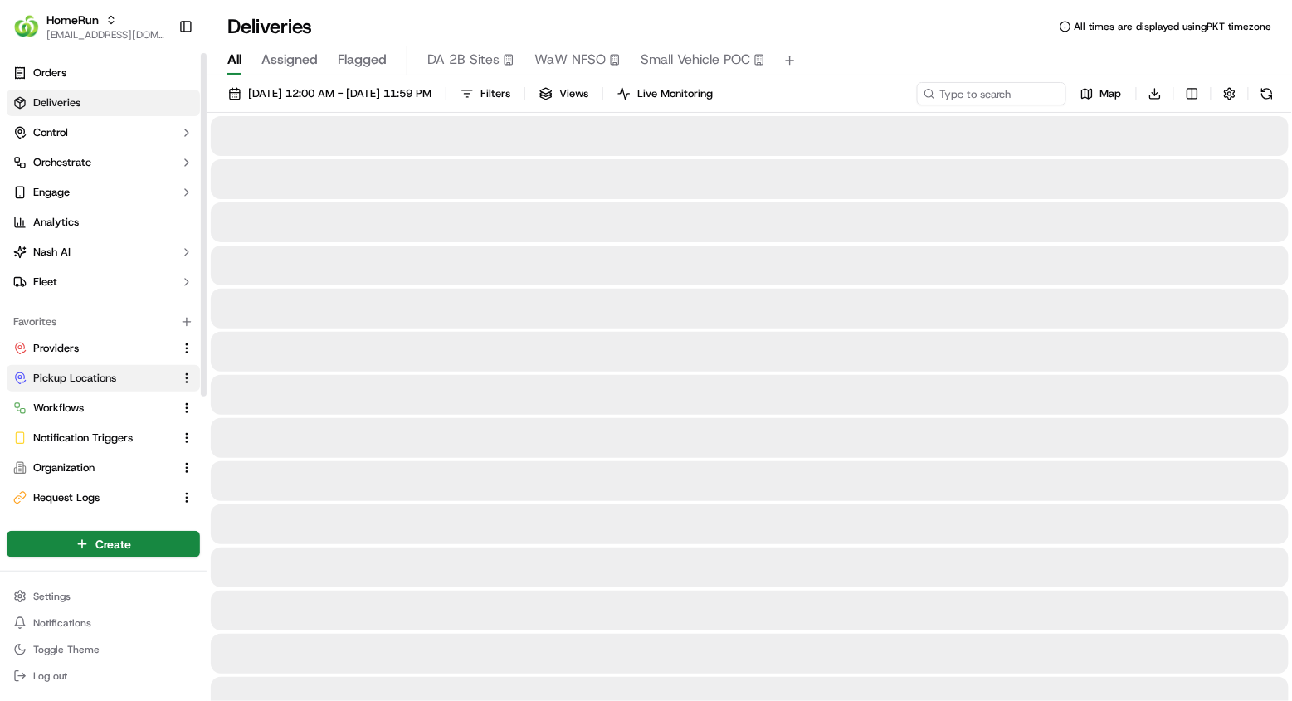
click at [115, 366] on button "Pickup Locations" at bounding box center [103, 378] width 193 height 27
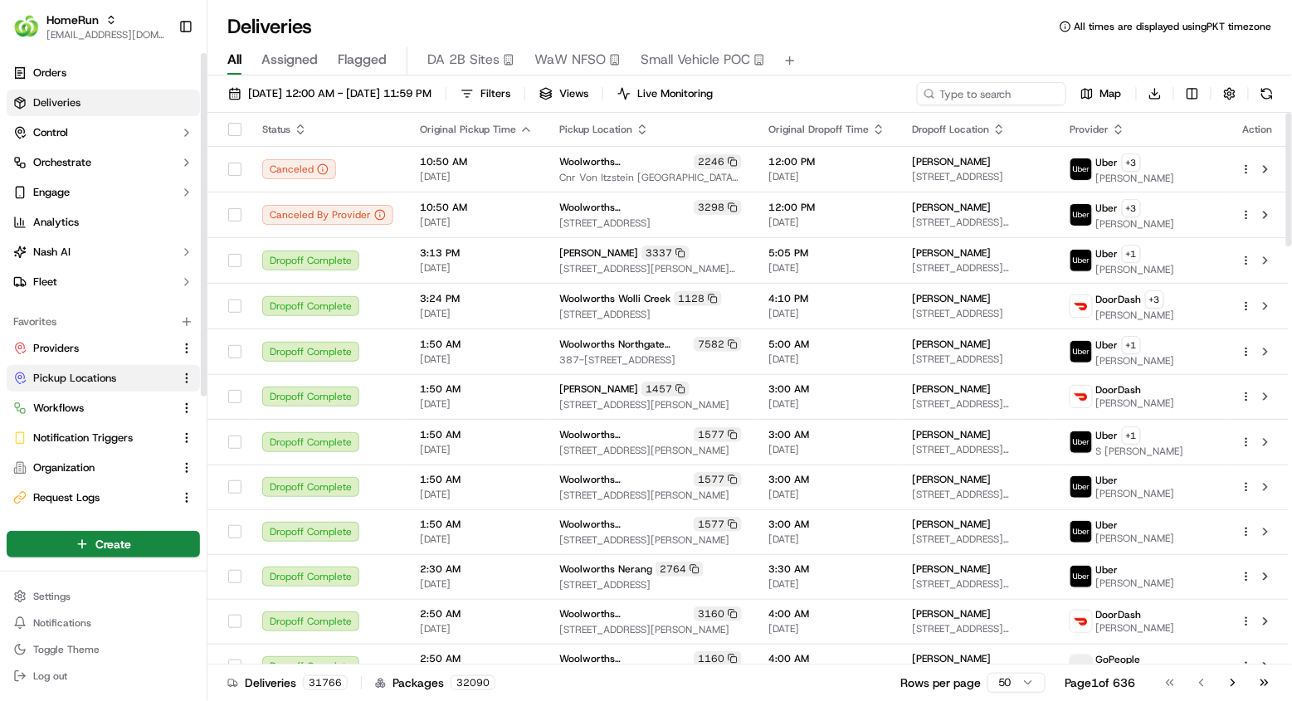
click at [112, 368] on button "Pickup Locations" at bounding box center [103, 378] width 193 height 27
click at [85, 385] on button "Pickup Locations" at bounding box center [103, 378] width 193 height 27
click at [111, 371] on span "Pickup Locations" at bounding box center [74, 378] width 83 height 15
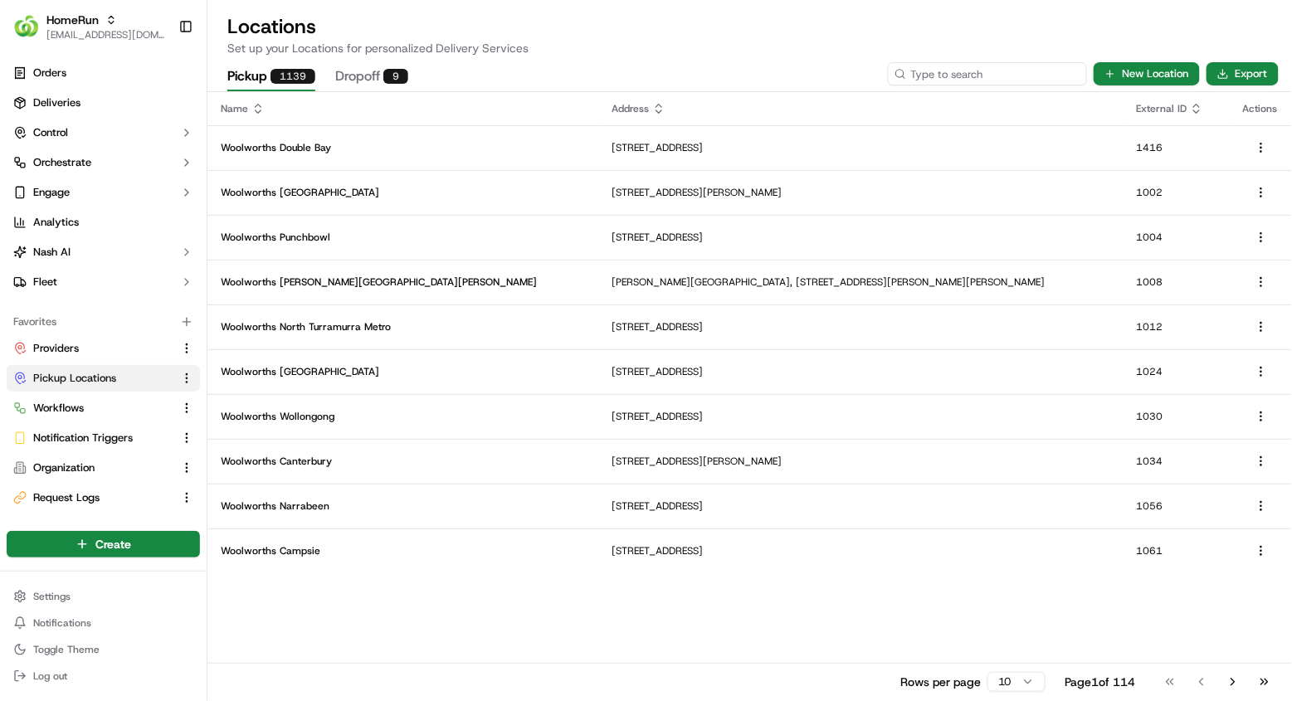
click at [985, 67] on input at bounding box center [987, 73] width 199 height 23
paste input "1086"
type input "1086"
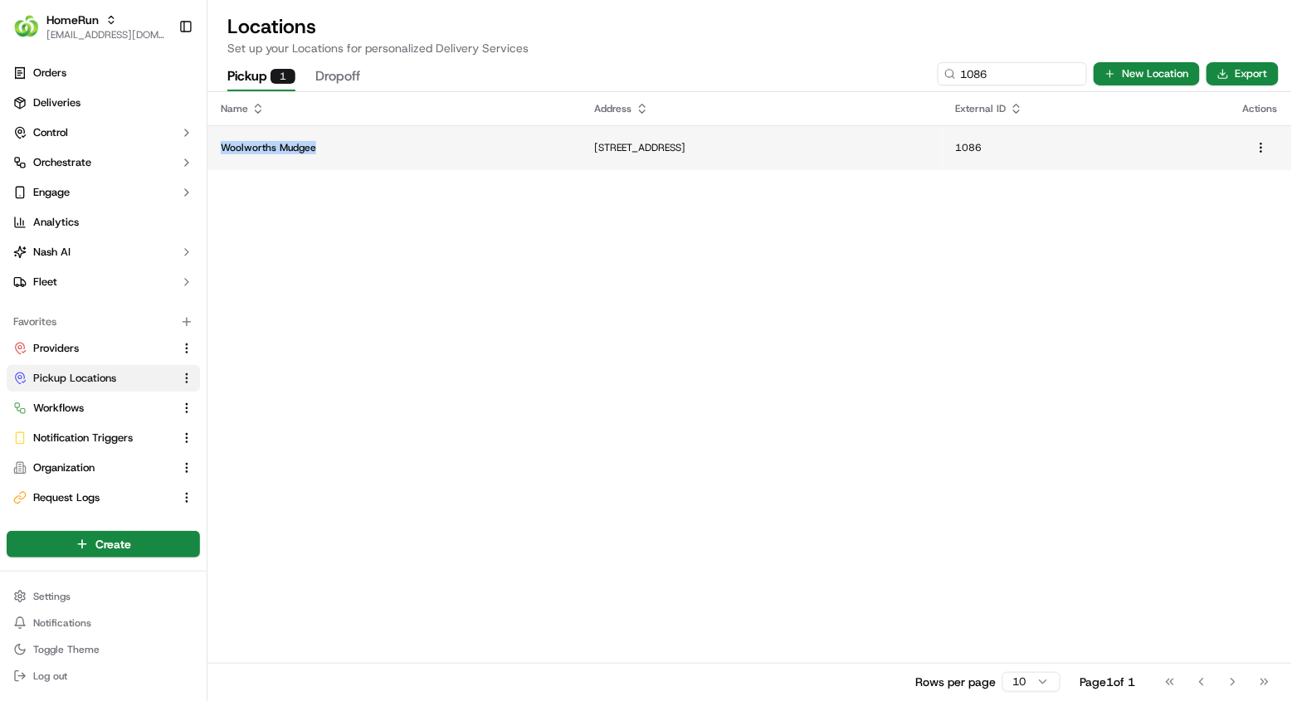
copy p "Woolworths Mudgee"
drag, startPoint x: 317, startPoint y: 152, endPoint x: 220, endPoint y: 151, distance: 97.1
click at [221, 151] on p "Woolworths Mudgee" at bounding box center [395, 147] width 348 height 13
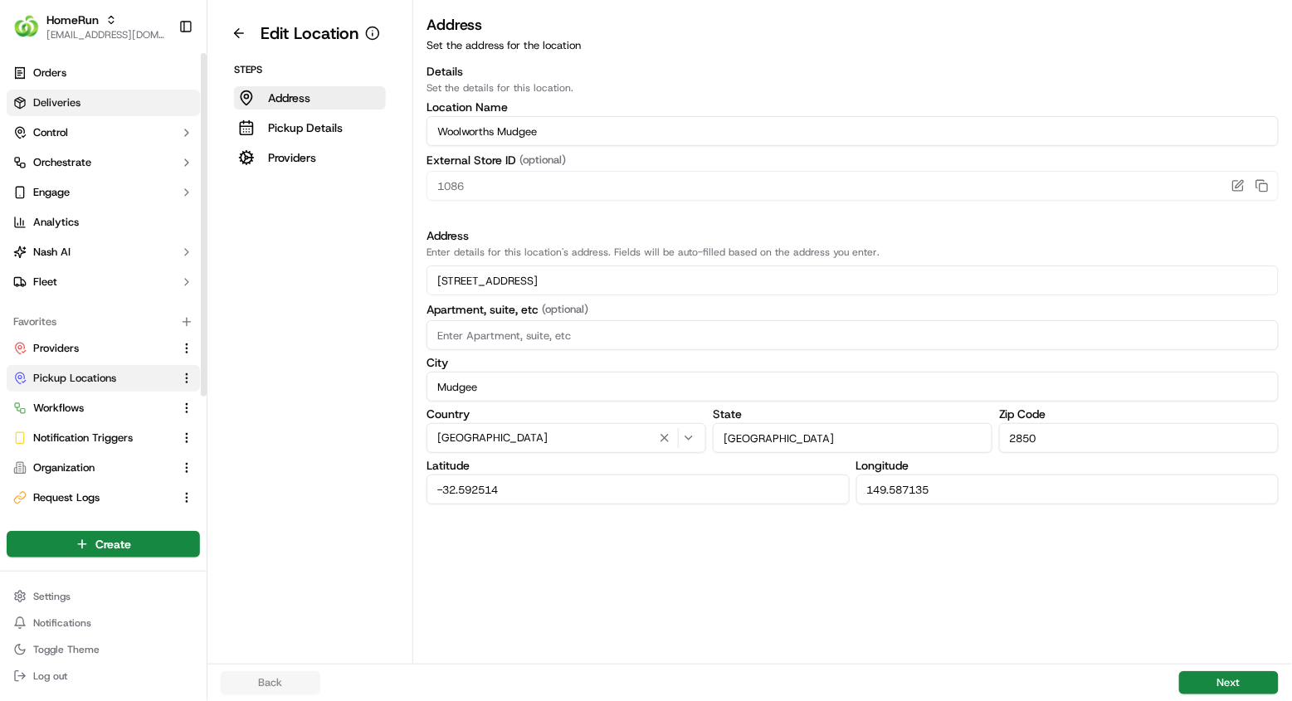
click at [129, 96] on link "Deliveries" at bounding box center [103, 103] width 193 height 27
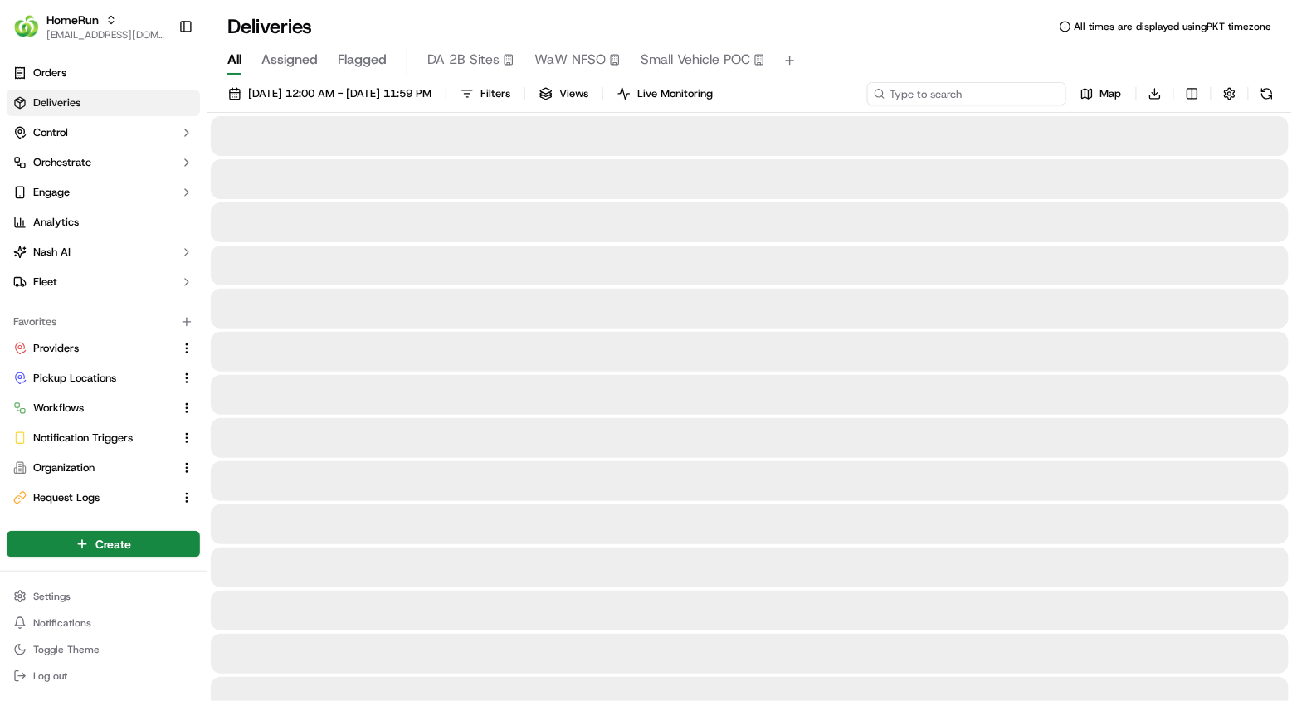
click at [993, 93] on input at bounding box center [966, 93] width 199 height 23
paste input "Woolworths Mudgee"
type input "Woolworths Mudgee"
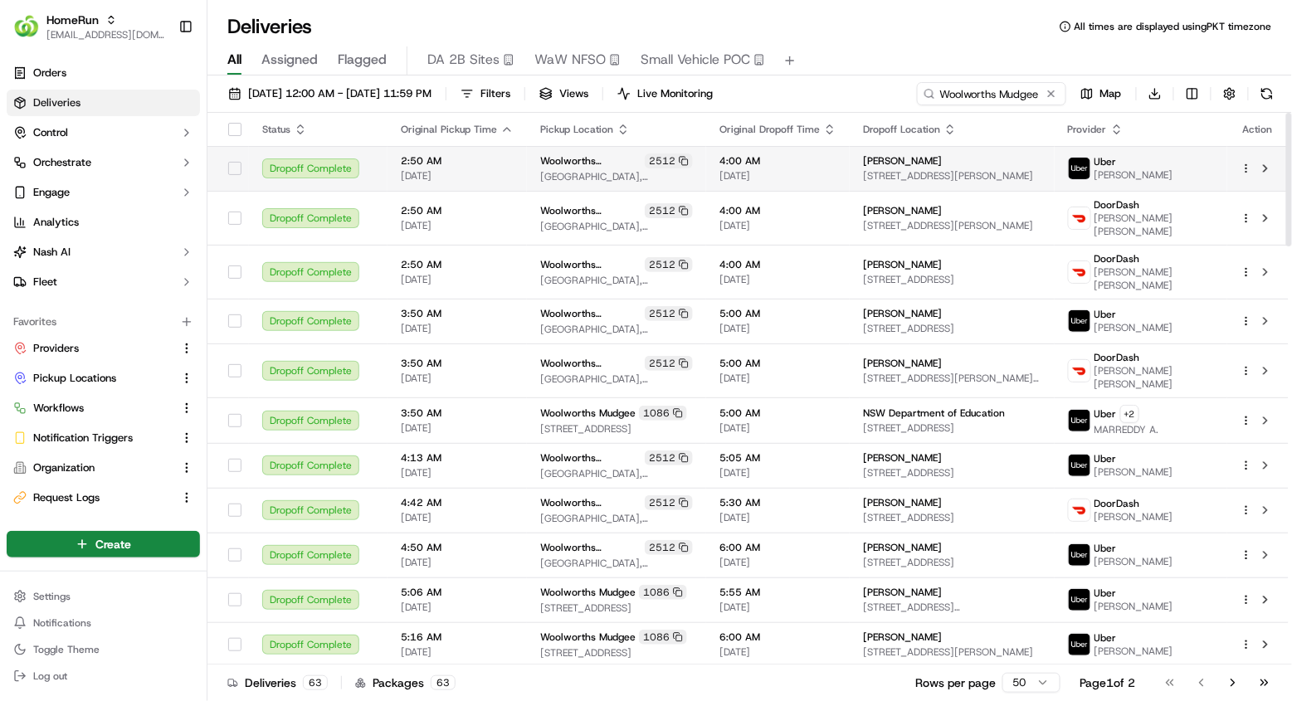
click at [836, 173] on span "22/09/2025" at bounding box center [777, 175] width 117 height 13
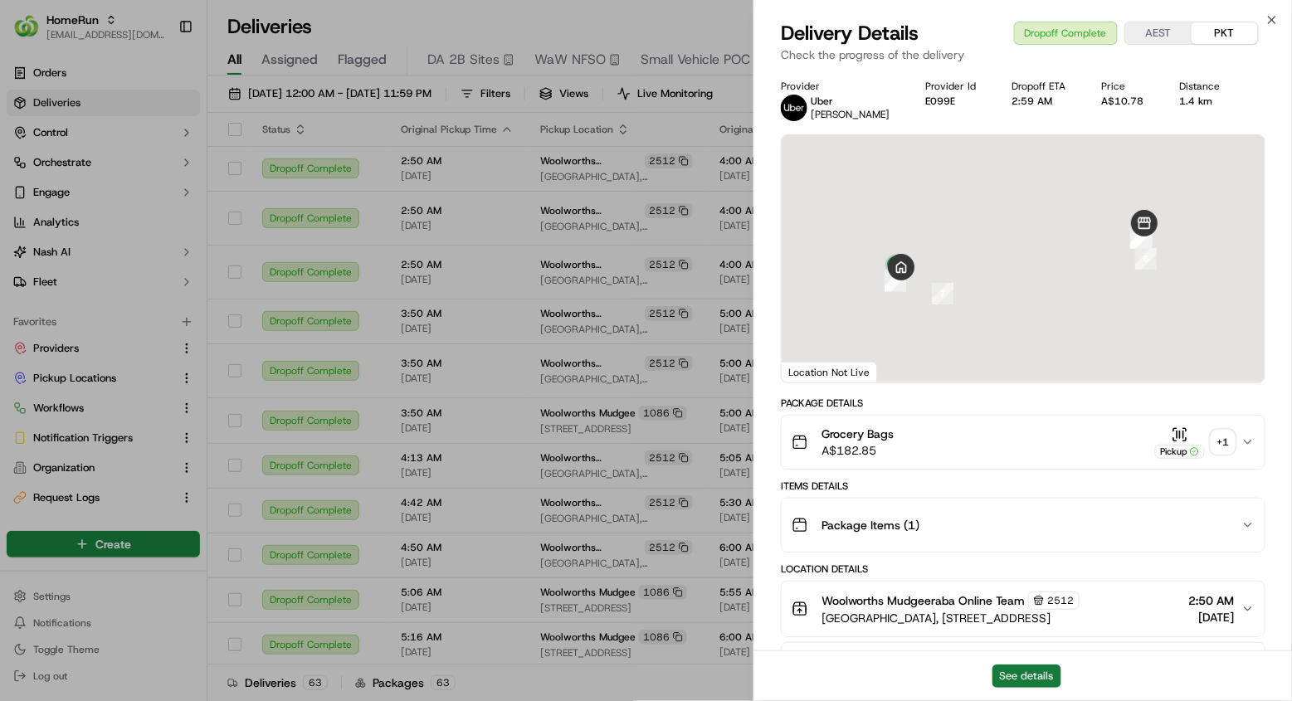
click at [1041, 681] on button "See details" at bounding box center [1026, 676] width 69 height 23
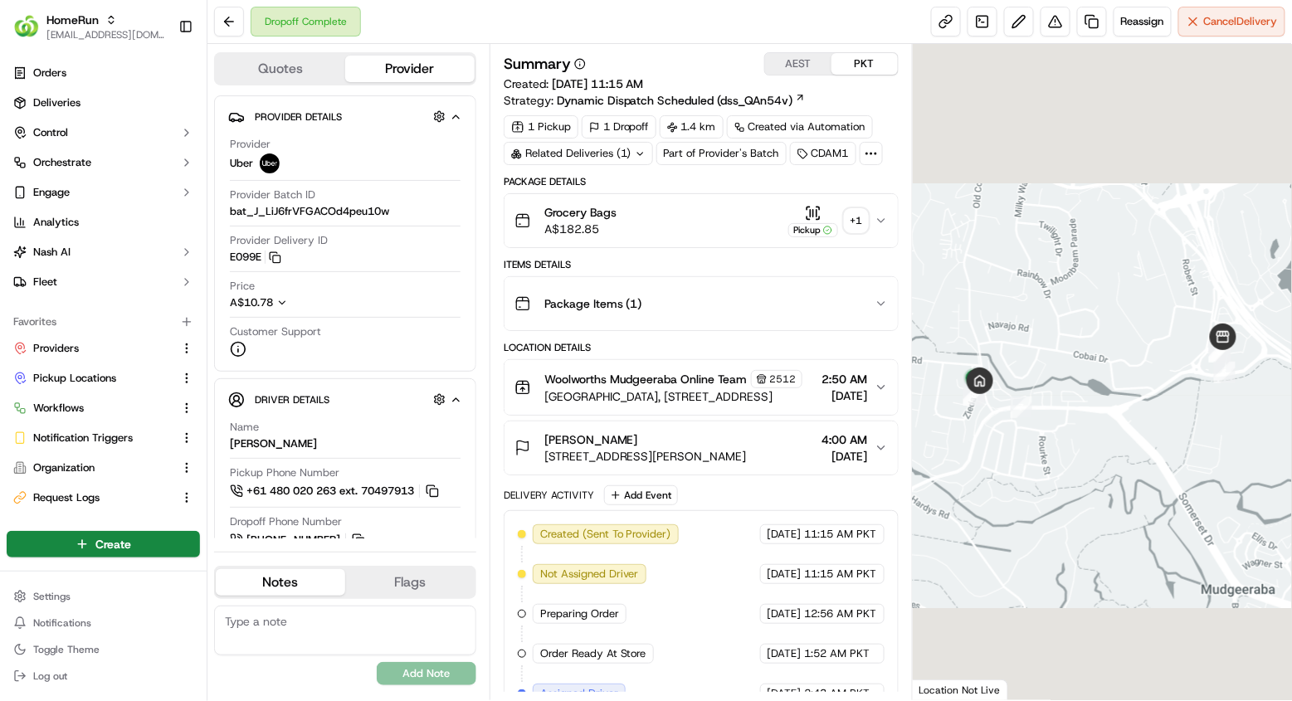
click at [878, 152] on icon at bounding box center [871, 153] width 15 height 15
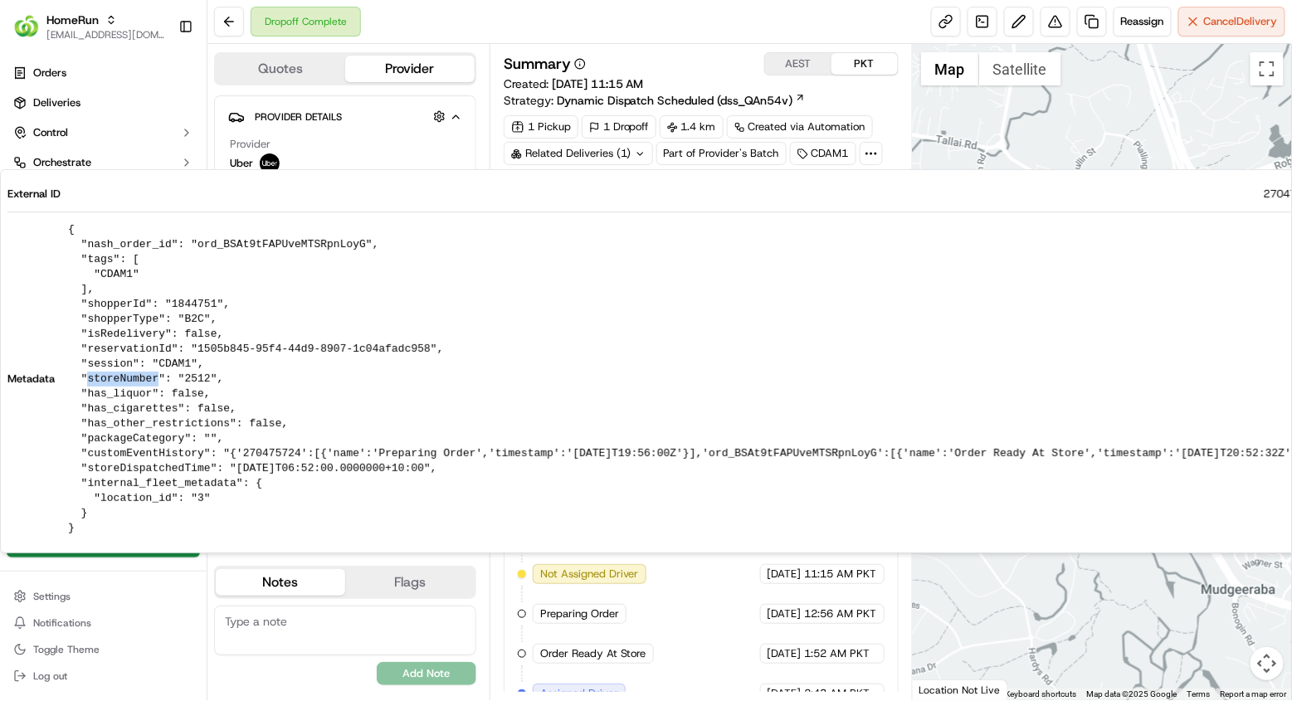
drag, startPoint x: 161, startPoint y: 378, endPoint x: 87, endPoint y: 377, distance: 73.8
click at [87, 377] on pre "{ "nash_order_id": "ord_BSAt9tFAPUveMTSRpnLoyG", "tags": [ "CDAM1" ], "shopperI…" at bounding box center [695, 379] width 1255 height 314
copy pre "storeNumber"
click at [489, 46] on div "Summary AEST PKT Created: 21/09/2025 11:15 AM Strategy: Dynamic Dispatch Schedu…" at bounding box center [700, 372] width 423 height 656
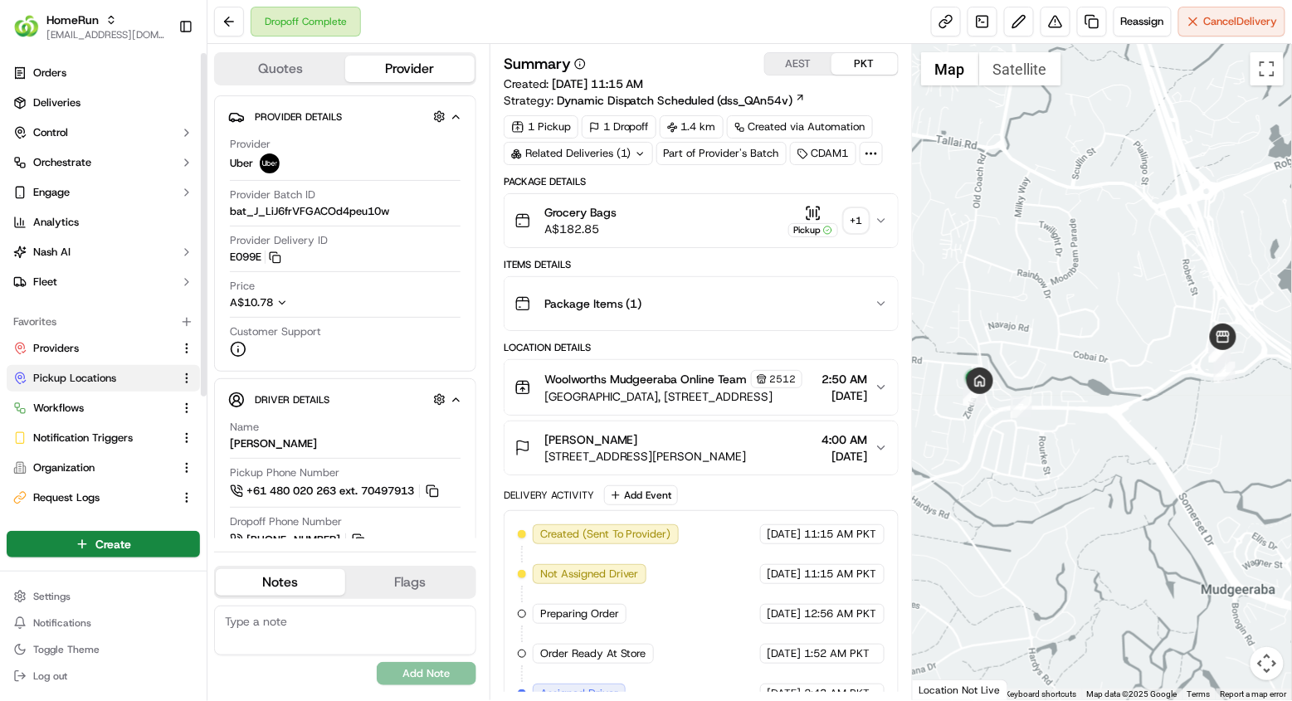
click at [92, 374] on span "Pickup Locations" at bounding box center [74, 378] width 83 height 15
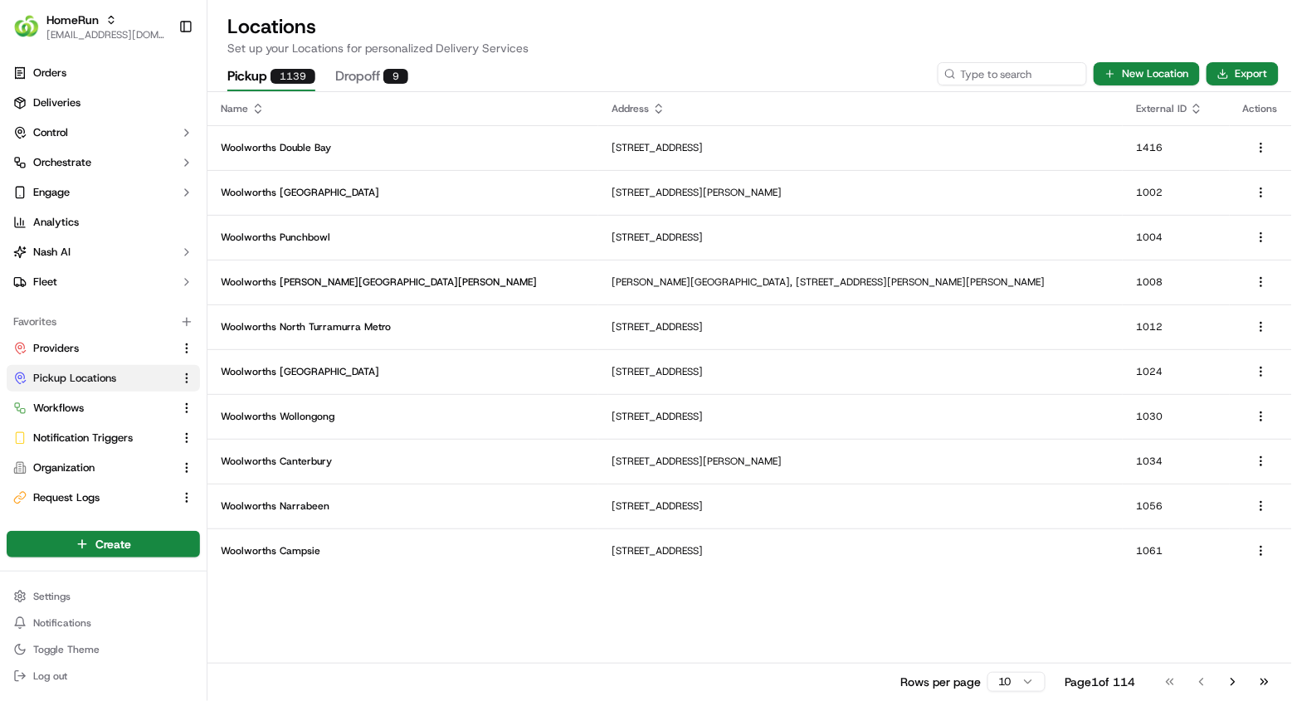
click at [978, 56] on div "Pickup 1139 Dropoff 9 New Location Export" at bounding box center [749, 73] width 1084 height 35
click at [972, 72] on input at bounding box center [987, 73] width 199 height 23
paste input "1102"
type input "1102"
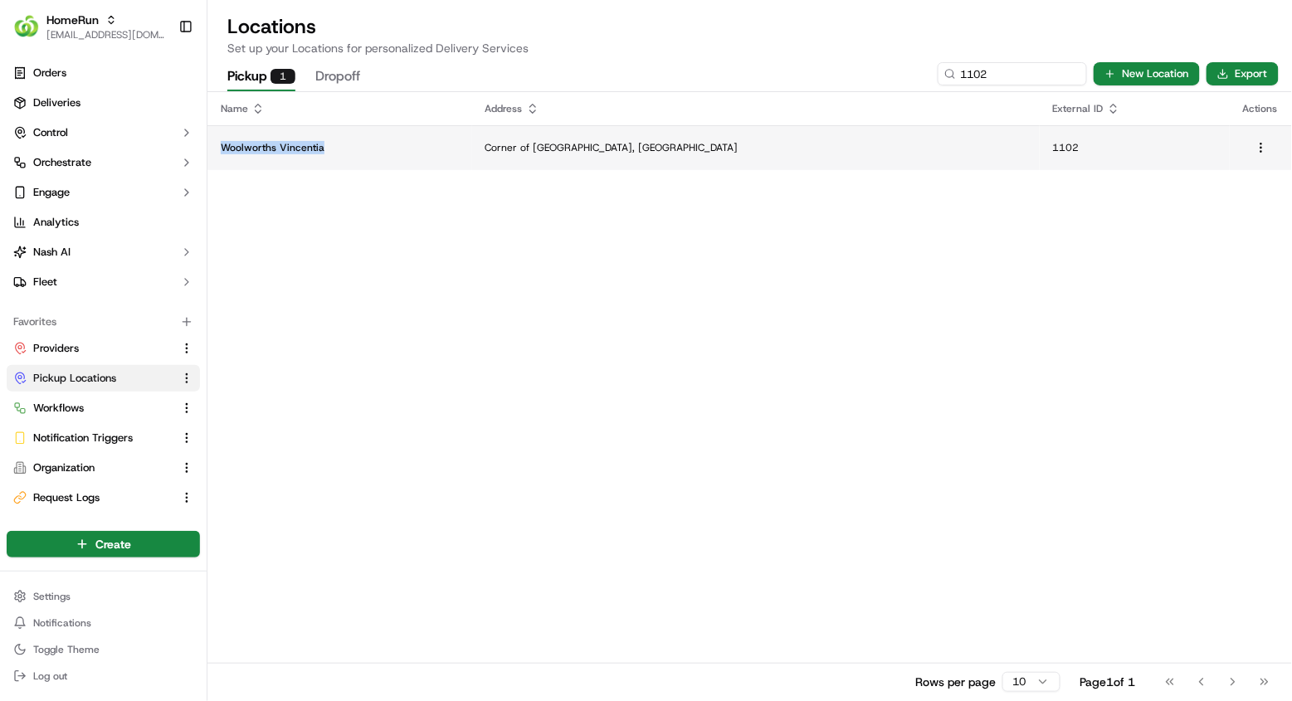
copy p "Woolworths Vincentia"
drag, startPoint x: 324, startPoint y: 152, endPoint x: 224, endPoint y: 147, distance: 100.5
click at [224, 147] on p "Woolworths Vincentia" at bounding box center [340, 147] width 238 height 13
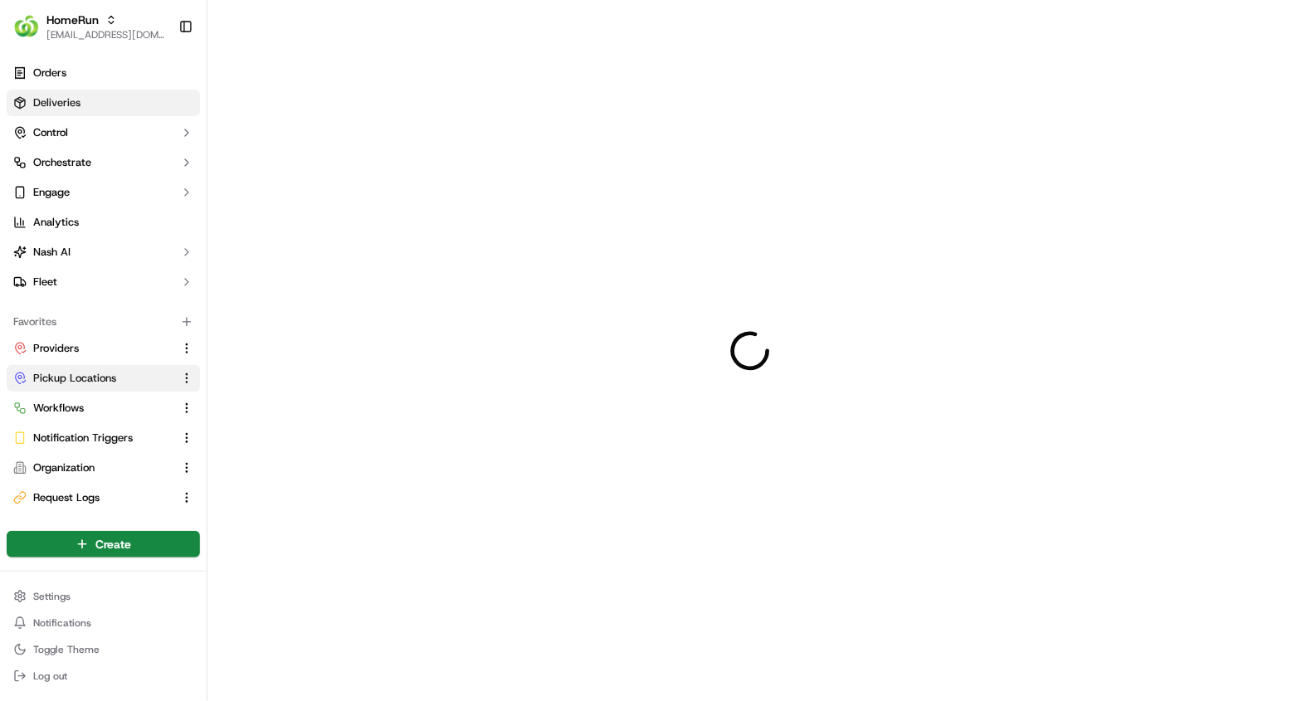
click at [107, 110] on link "Deliveries" at bounding box center [103, 103] width 193 height 27
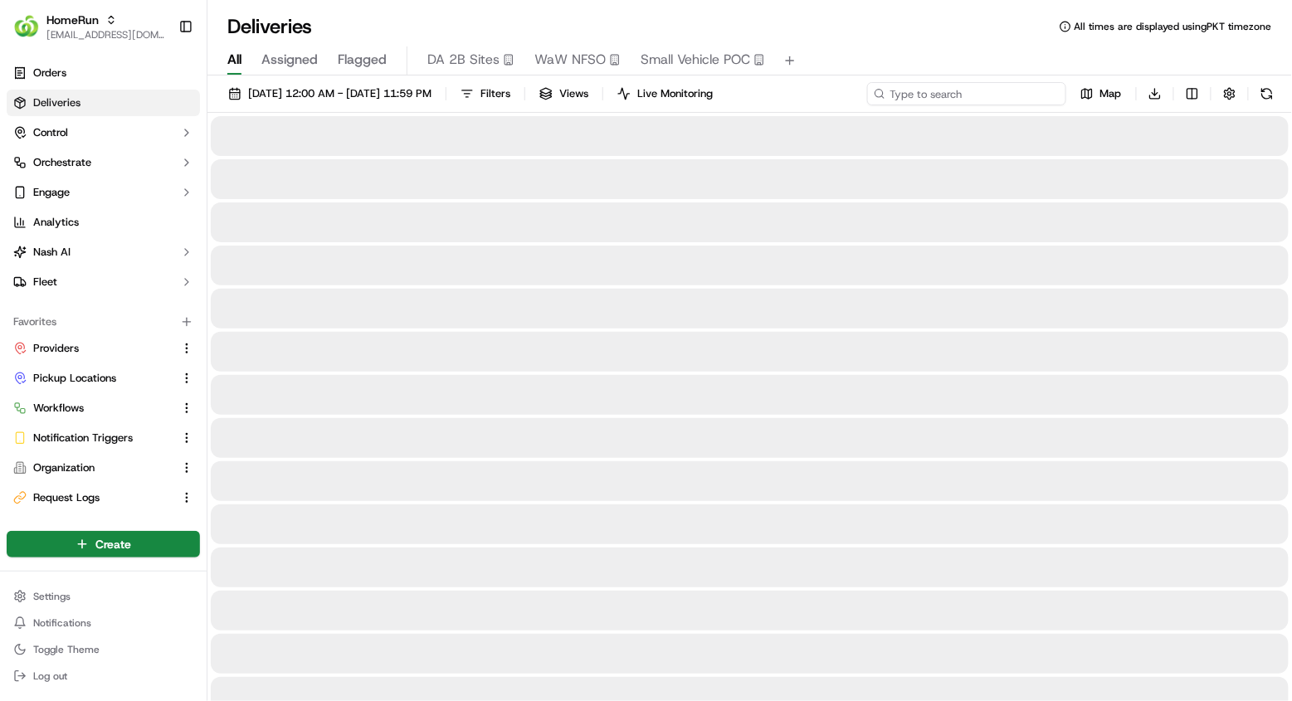
click at [1014, 101] on input at bounding box center [966, 93] width 199 height 23
paste input "Woolworths Vincentia"
type input "Woolworths Vincentia"
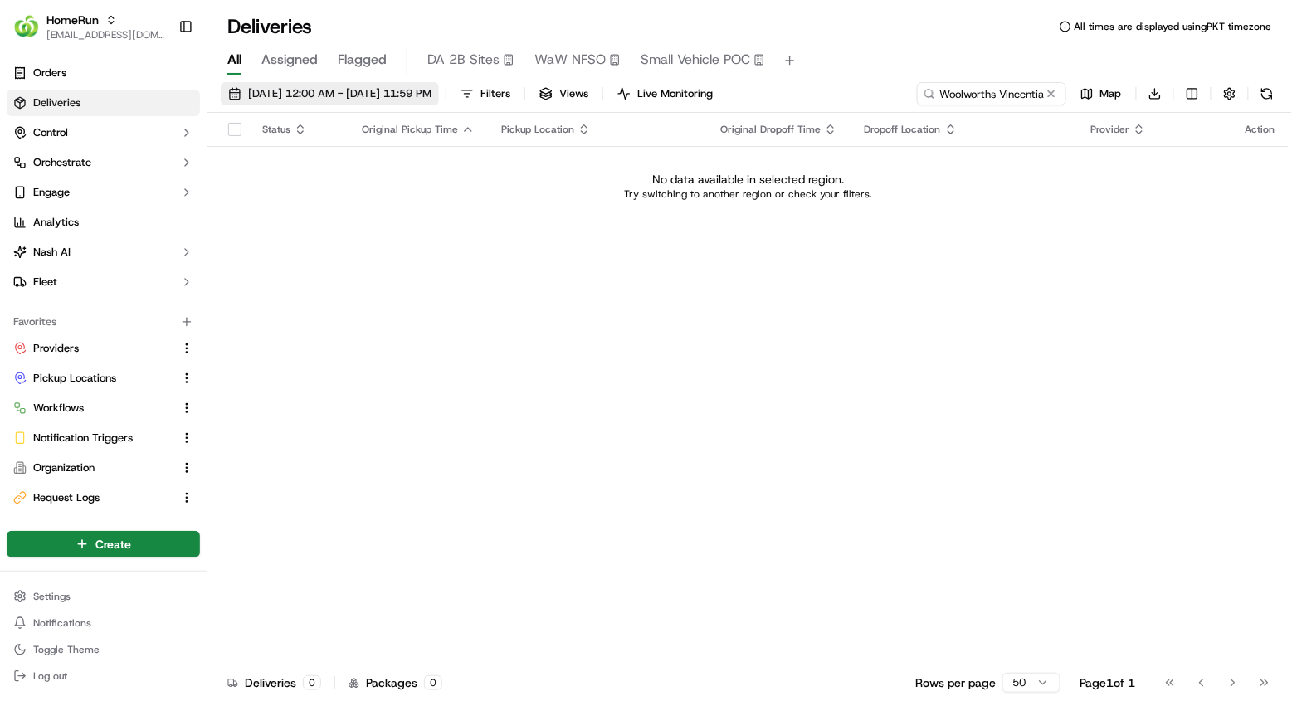
click at [379, 99] on span "22/09/2025 12:00 AM - 22/09/2025 11:59 PM" at bounding box center [339, 93] width 183 height 15
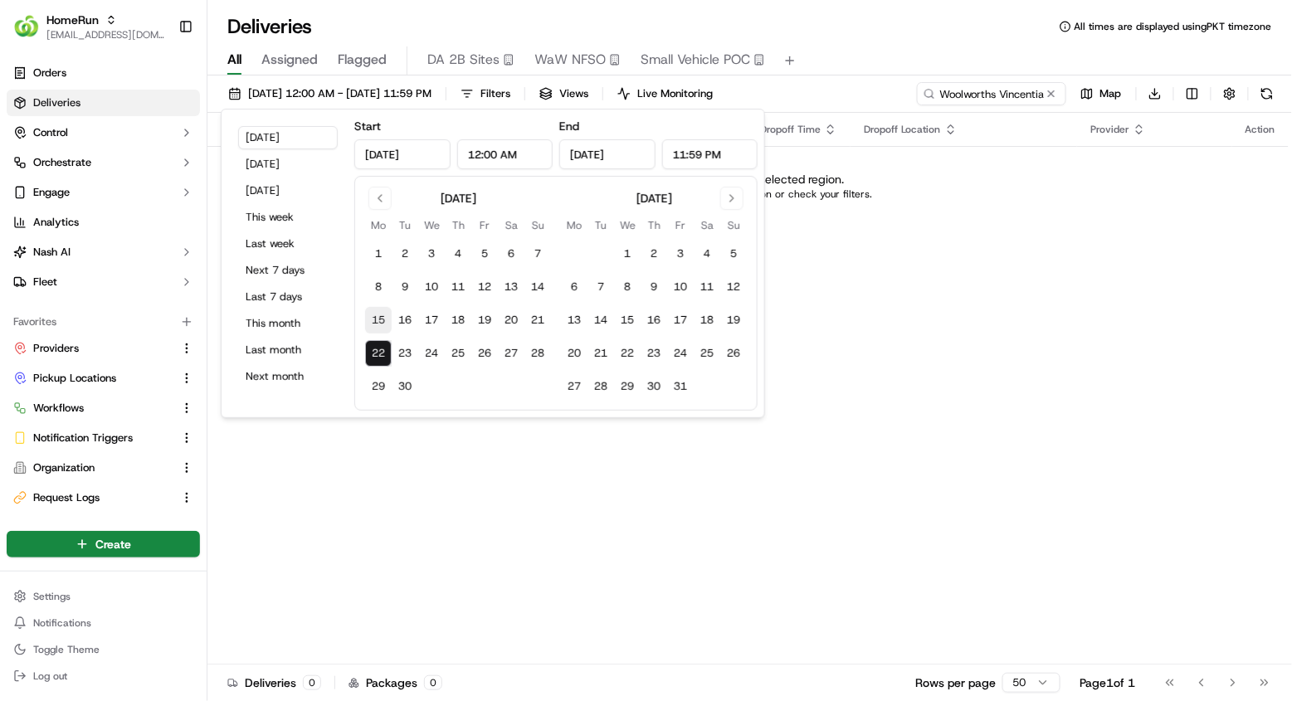
click at [375, 313] on button "15" at bounding box center [378, 320] width 27 height 27
type input "Sep 15, 2025"
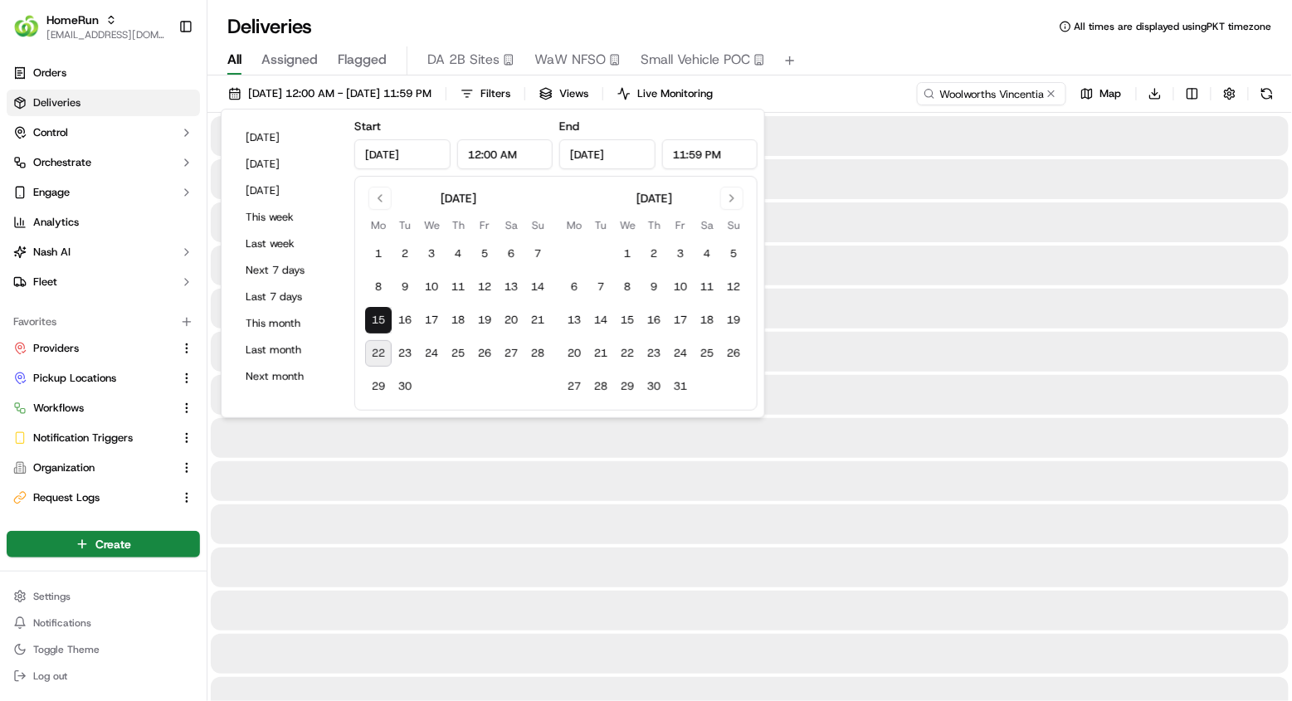
click at [375, 362] on button "22" at bounding box center [378, 353] width 27 height 27
type input "Sep 22, 2025"
click at [922, 51] on div "All Assigned Flagged DA 2B Sites WaW NFSO Small Vehicle POC" at bounding box center [749, 60] width 1084 height 29
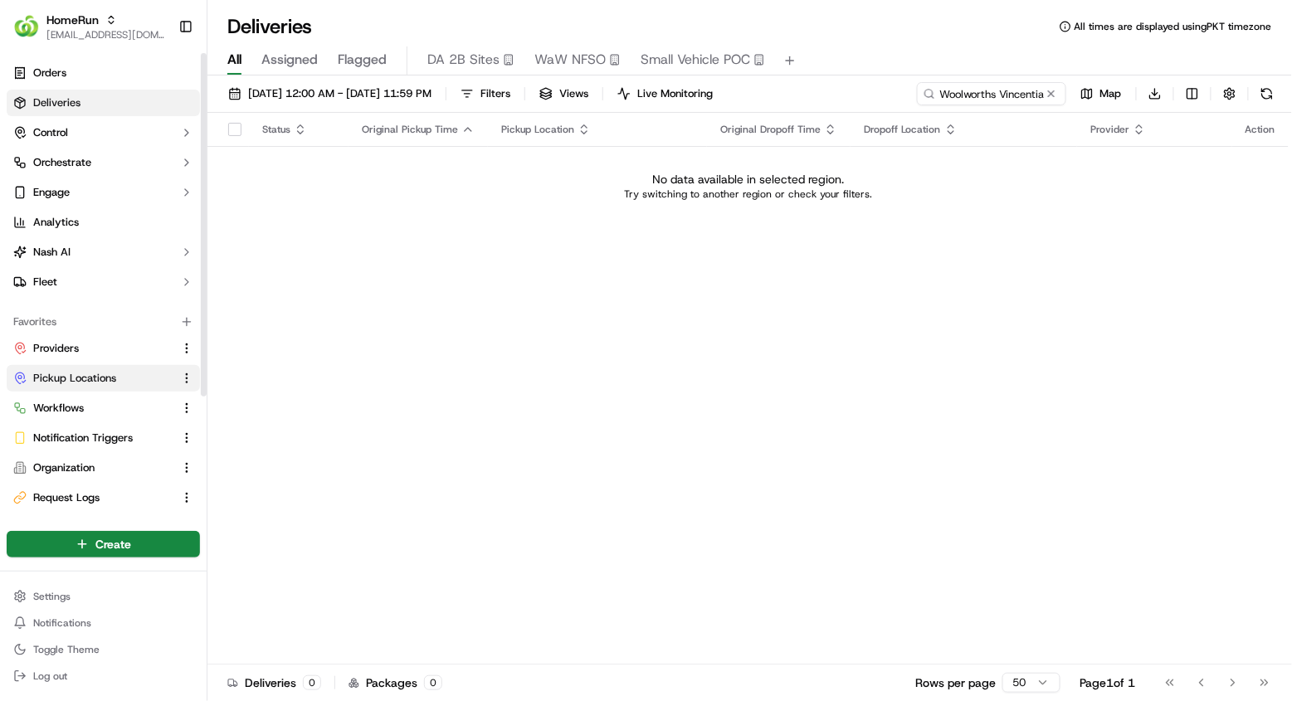
click at [105, 366] on button "Pickup Locations" at bounding box center [103, 378] width 193 height 27
click at [145, 372] on link "Pickup Locations" at bounding box center [93, 378] width 160 height 15
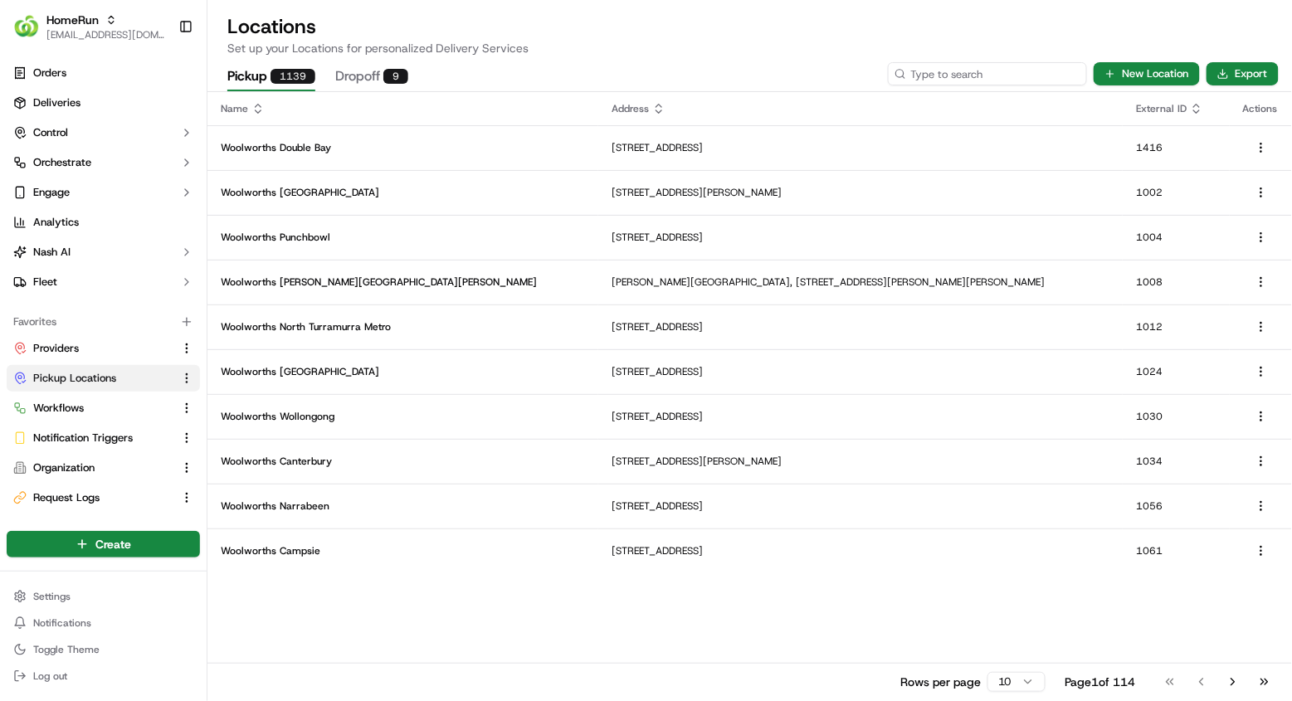
click at [1013, 70] on input at bounding box center [987, 73] width 199 height 23
paste input "1173"
type input "1173"
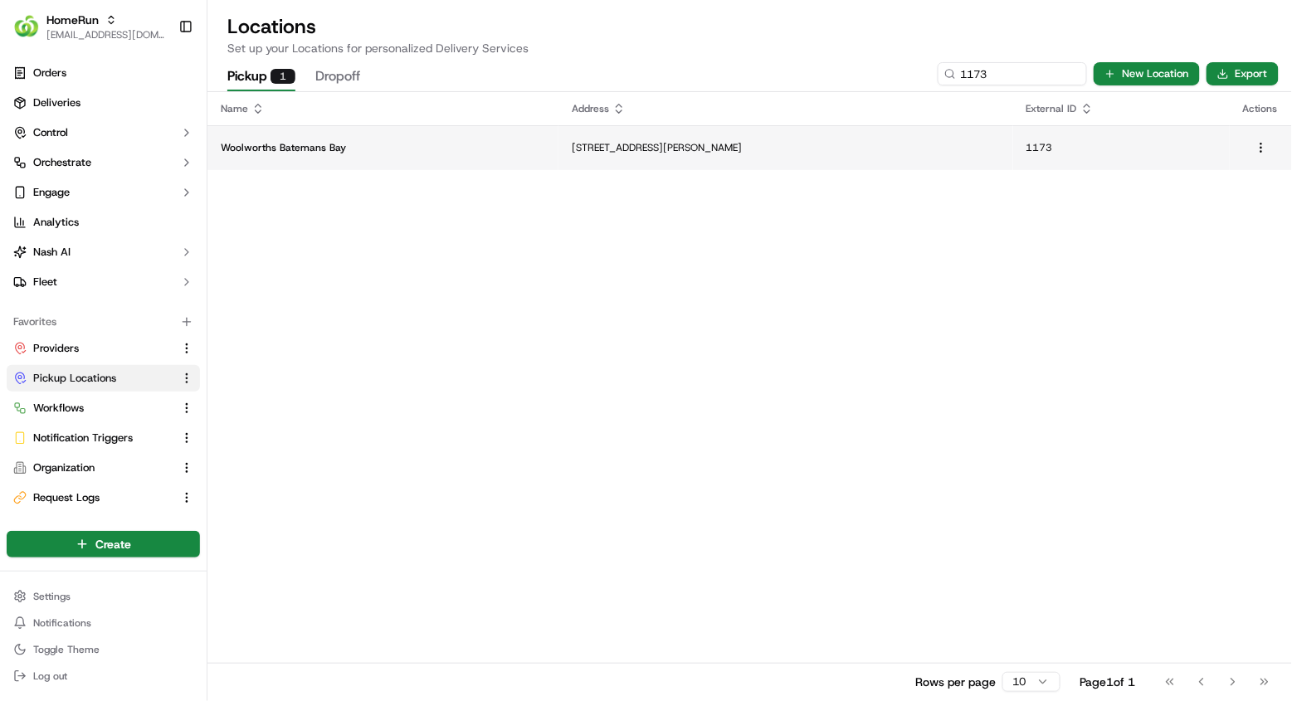
click at [457, 153] on td "Woolworths Batemans Bay" at bounding box center [382, 147] width 351 height 45
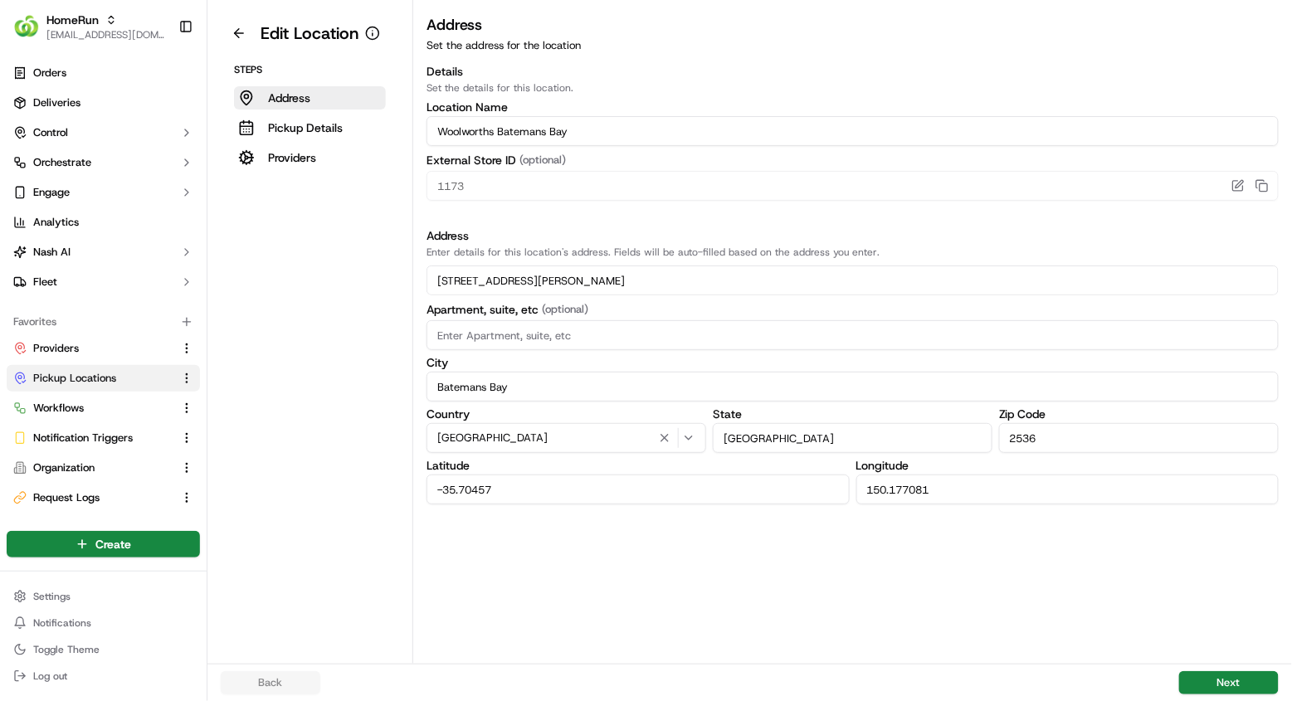
click at [329, 144] on div "Steps Address Pickup Details Providers" at bounding box center [310, 116] width 178 height 106
click at [307, 159] on p "Providers" at bounding box center [292, 157] width 48 height 17
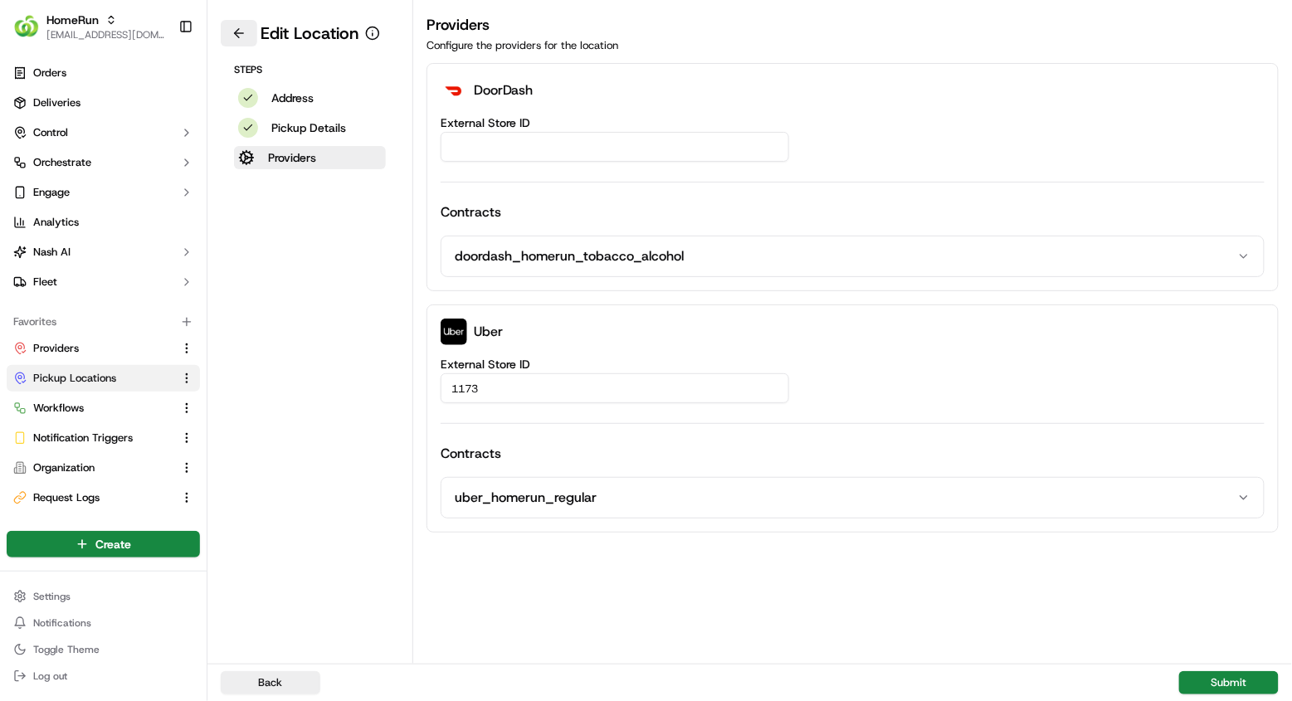
click at [247, 29] on button at bounding box center [239, 33] width 37 height 27
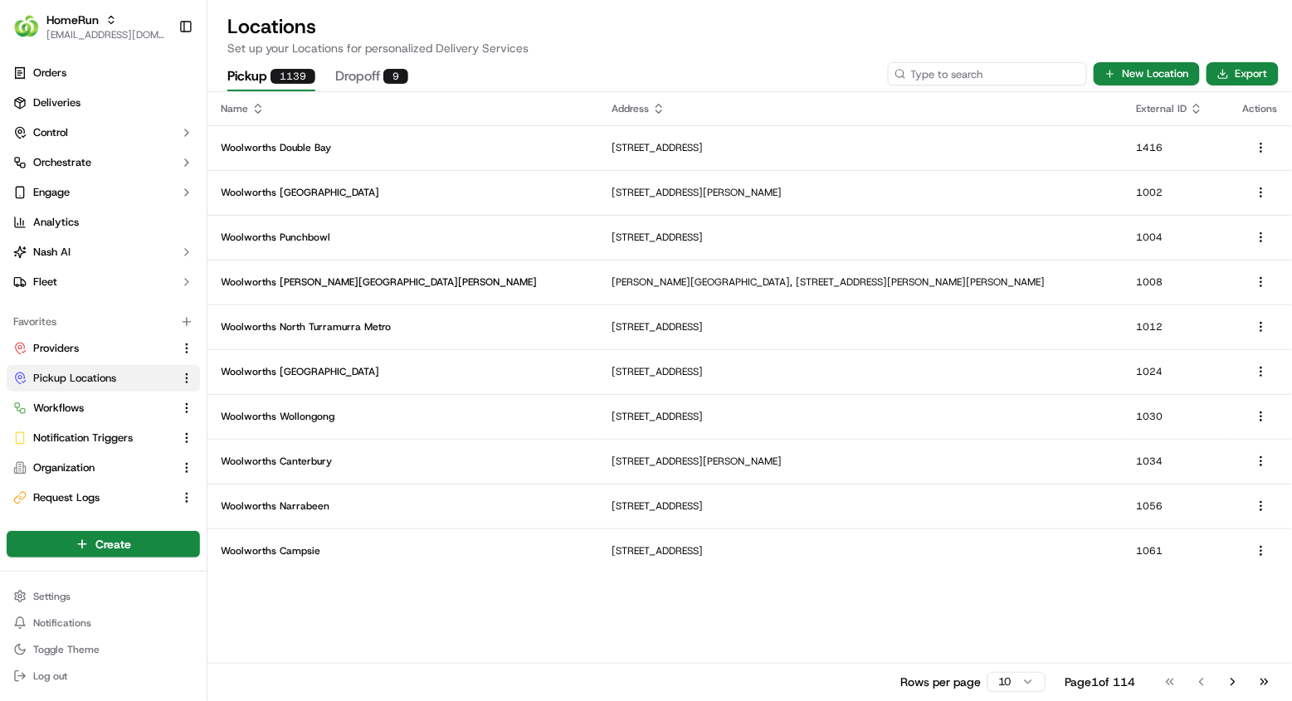
click at [1068, 67] on input at bounding box center [987, 73] width 199 height 23
paste input "1173"
type input "1173"
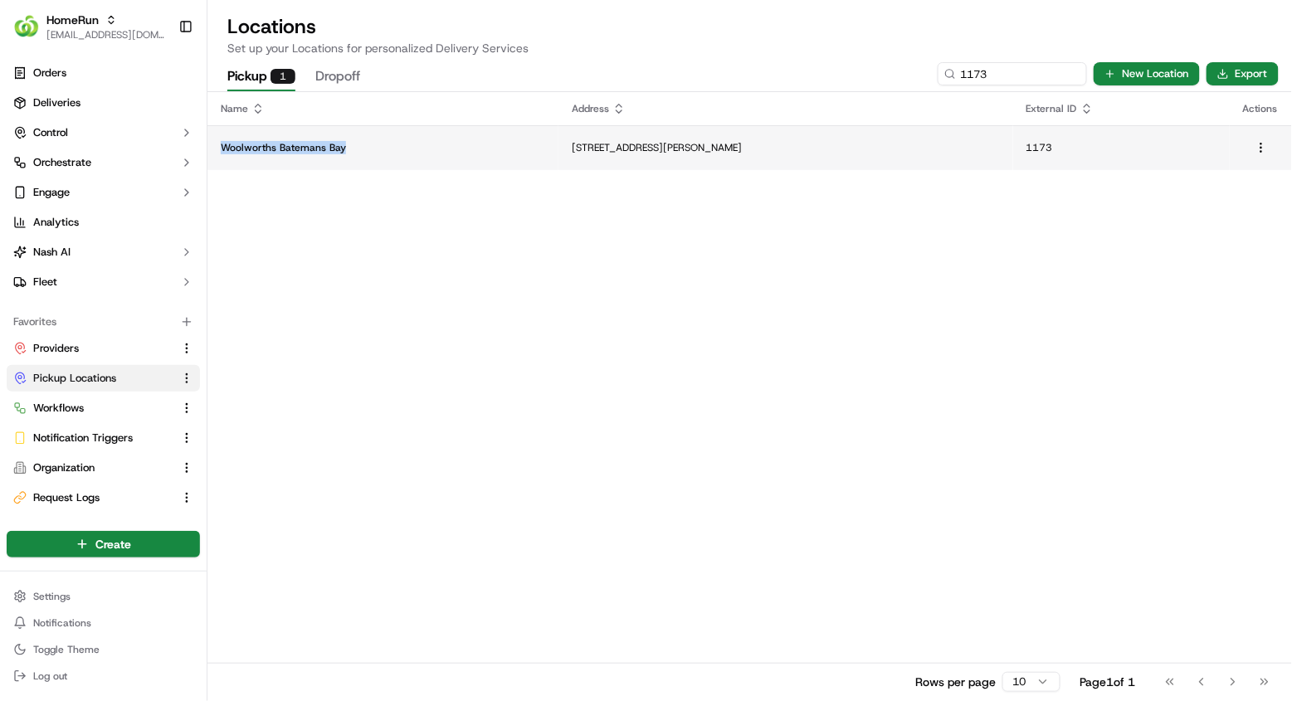
copy p "Woolworths Batemans Bay"
drag, startPoint x: 341, startPoint y: 146, endPoint x: 222, endPoint y: 146, distance: 118.6
click at [222, 146] on p "Woolworths Batemans Bay" at bounding box center [383, 147] width 324 height 13
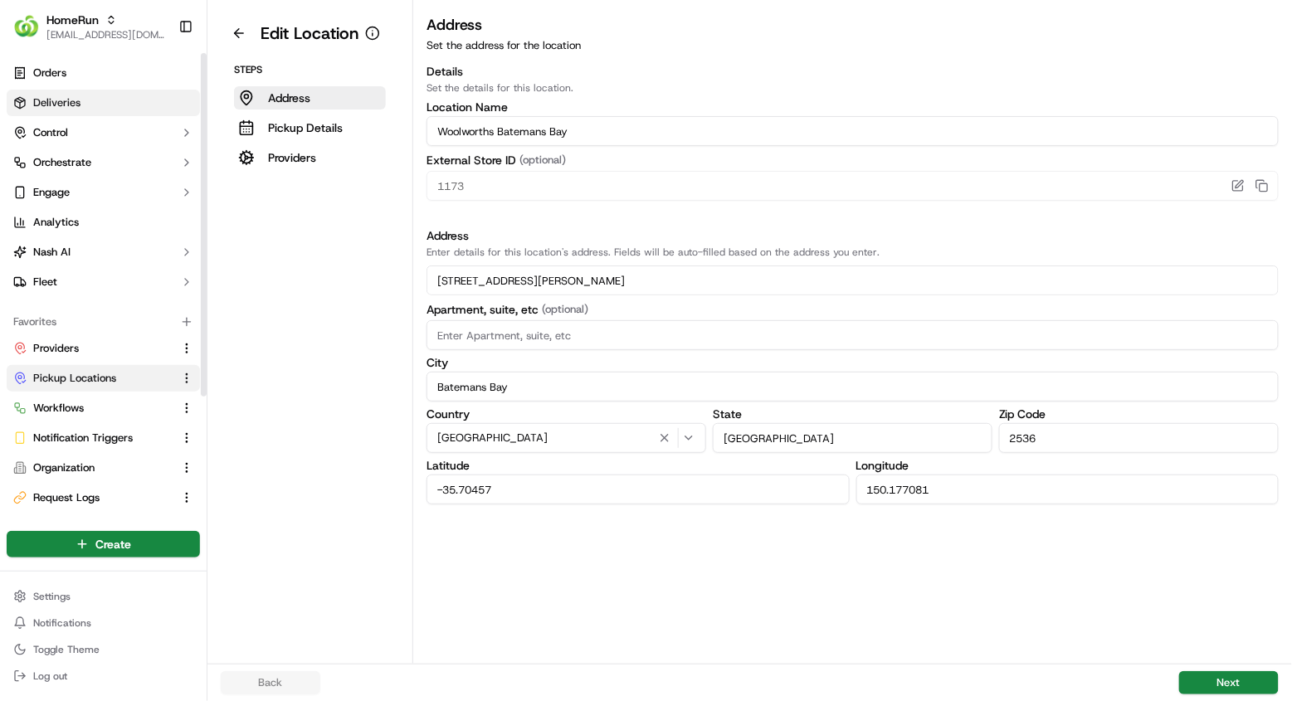
click at [60, 95] on span "Deliveries" at bounding box center [56, 102] width 47 height 15
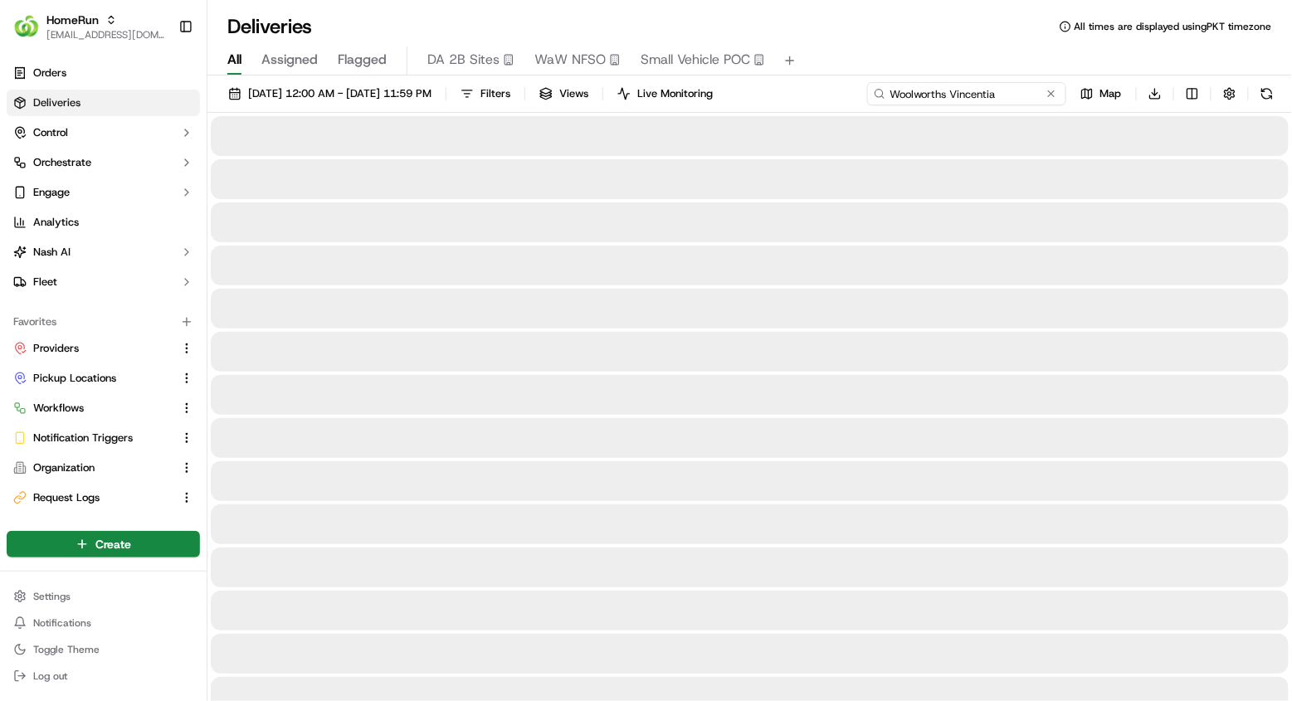
click at [991, 85] on input "Woolworths Vincentia" at bounding box center [966, 93] width 199 height 23
paste input "Batemans Bay"
type input "Woolworths Batemans Bay"
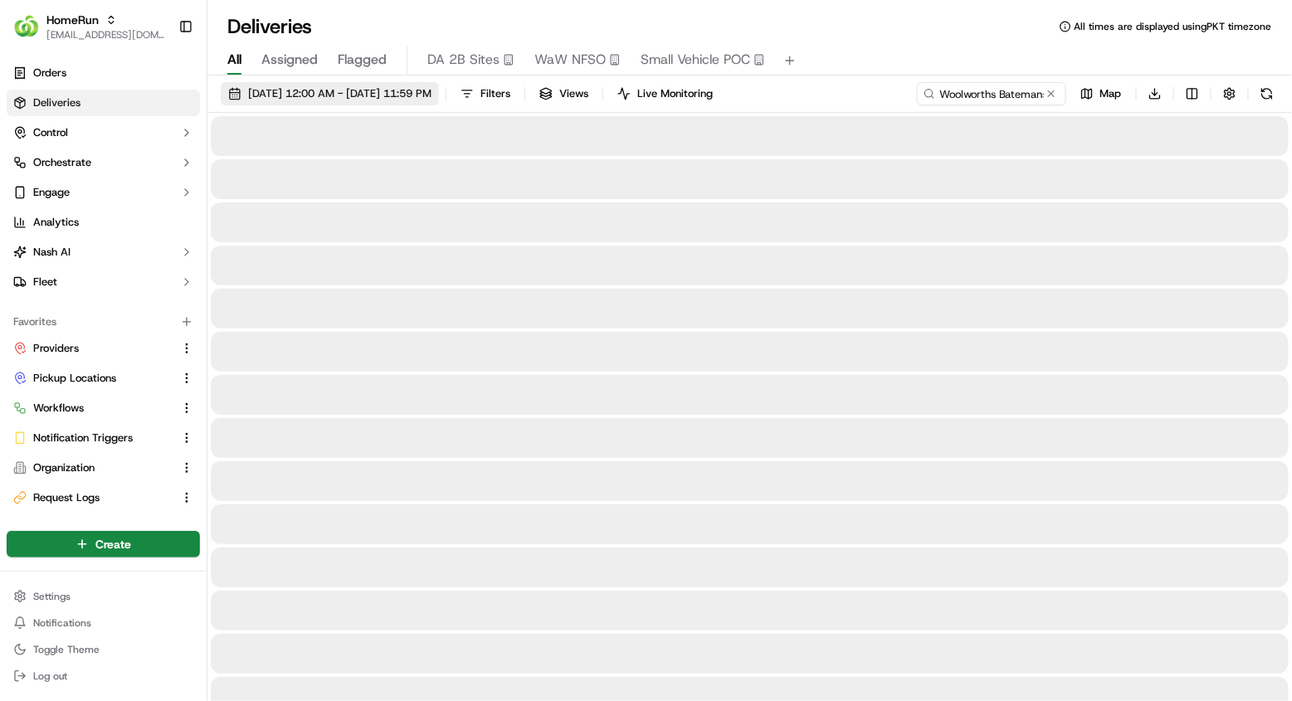
click at [431, 90] on span "15/09/2025 12:00 AM - 22/09/2025 11:59 PM" at bounding box center [339, 93] width 183 height 15
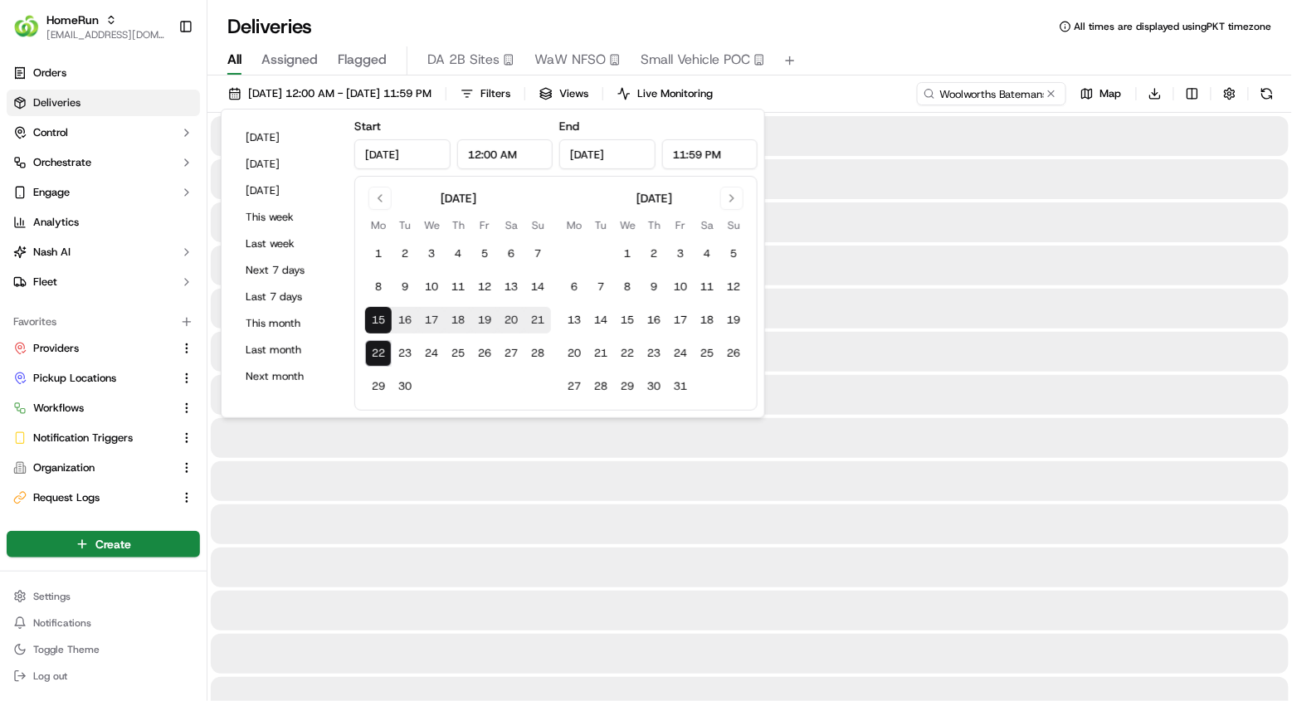
click at [947, 46] on div "All Assigned Flagged DA 2B Sites WaW NFSO Small Vehicle POC" at bounding box center [749, 60] width 1084 height 29
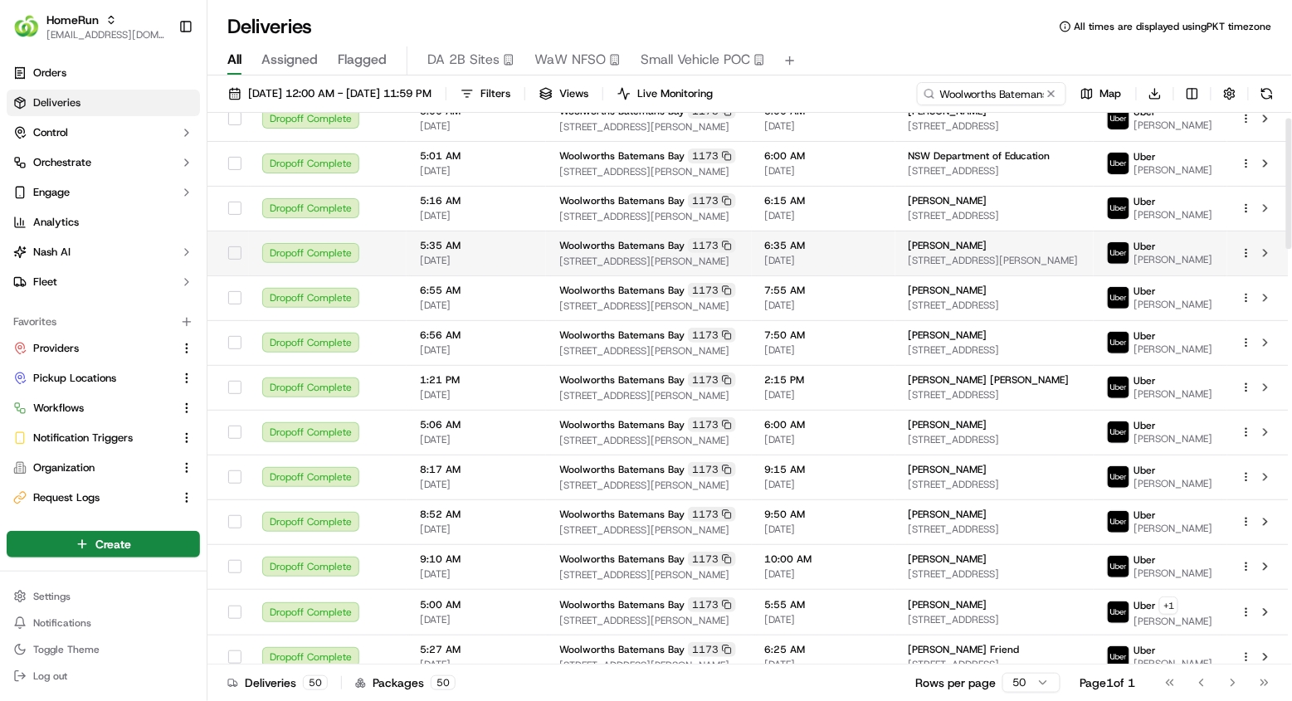
scroll to position [62, 0]
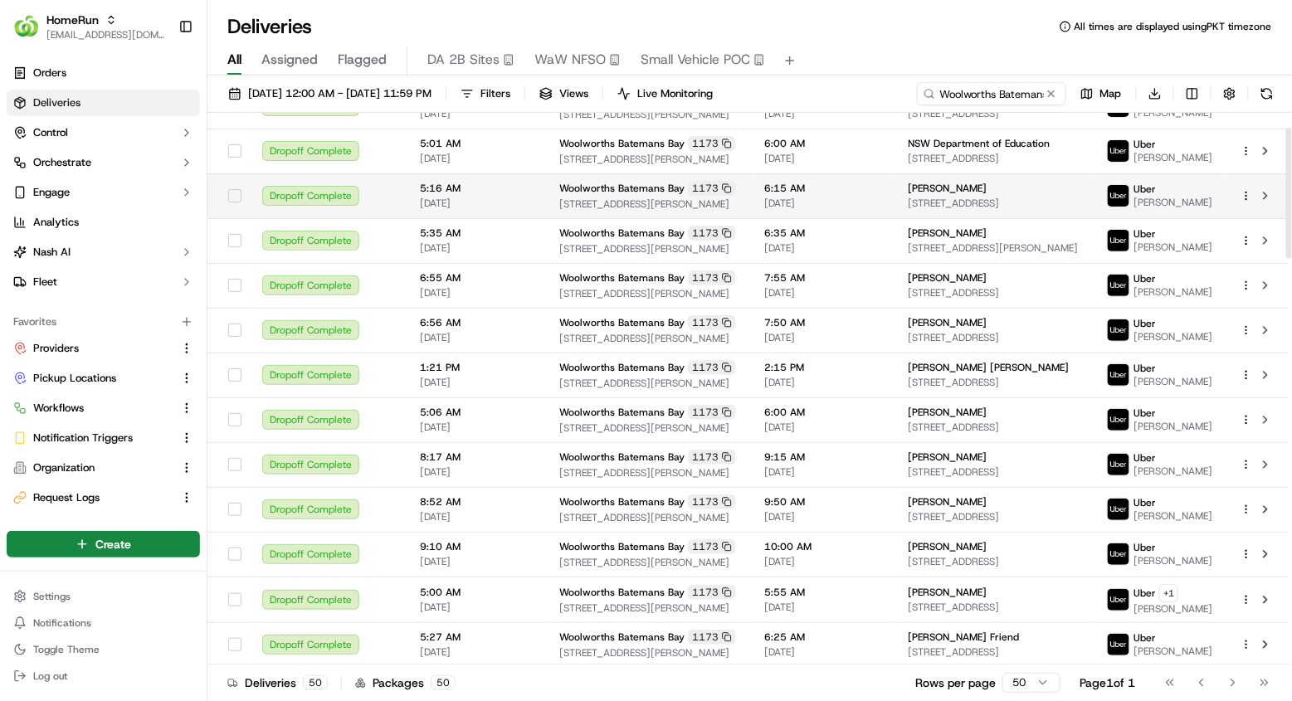
click at [640, 181] on div "Woolworths Batemans Bay 1173" at bounding box center [648, 188] width 179 height 15
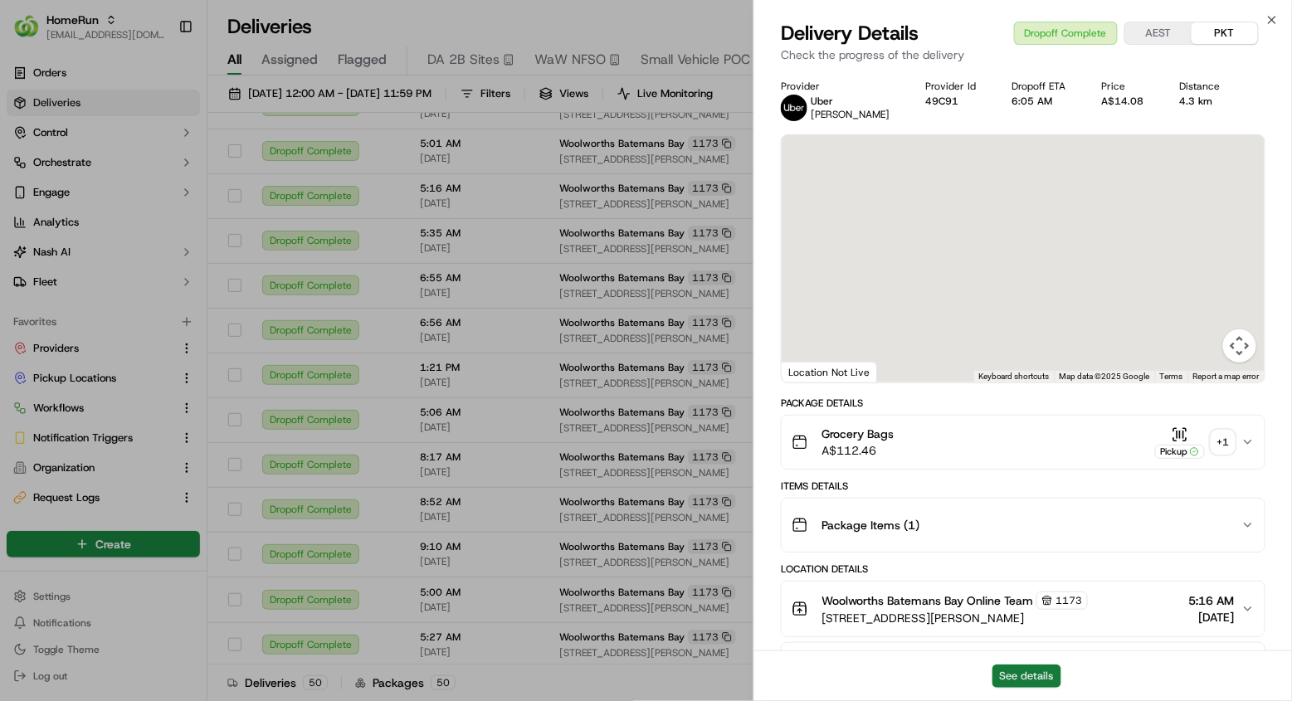
click at [1015, 669] on button "See details" at bounding box center [1026, 676] width 69 height 23
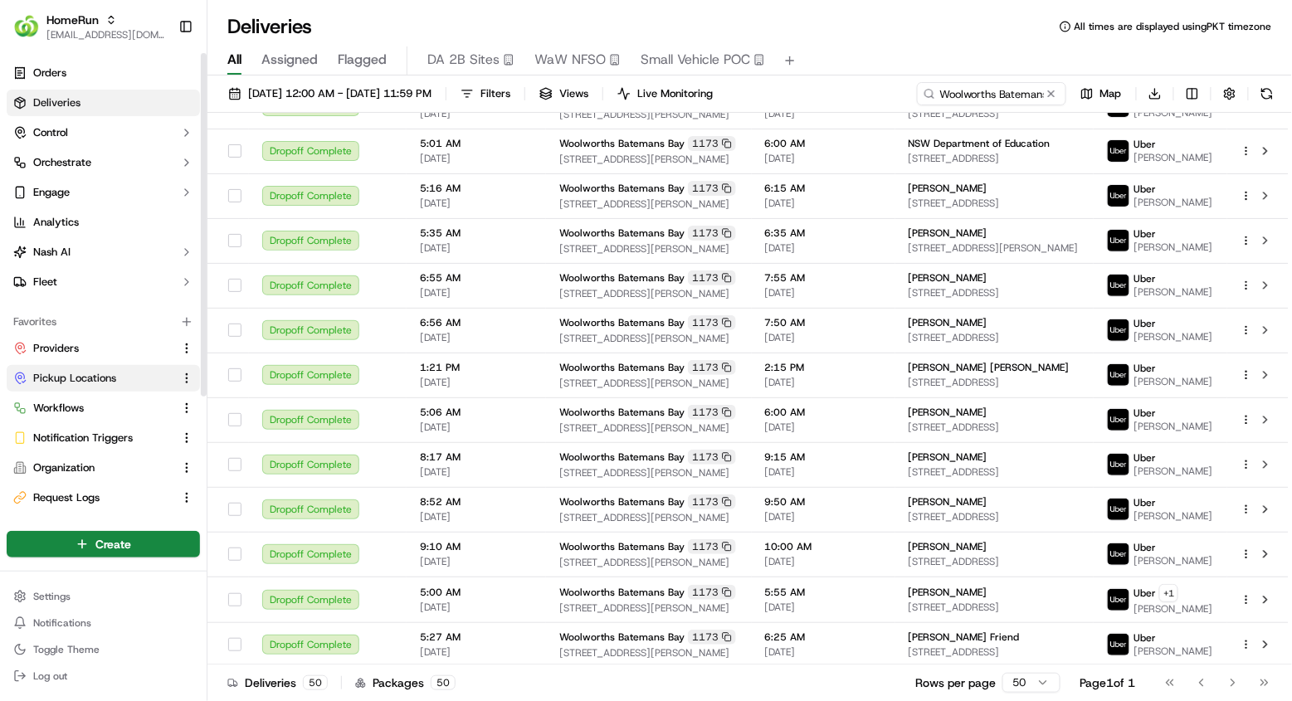
click at [71, 382] on span "Pickup Locations" at bounding box center [74, 378] width 83 height 15
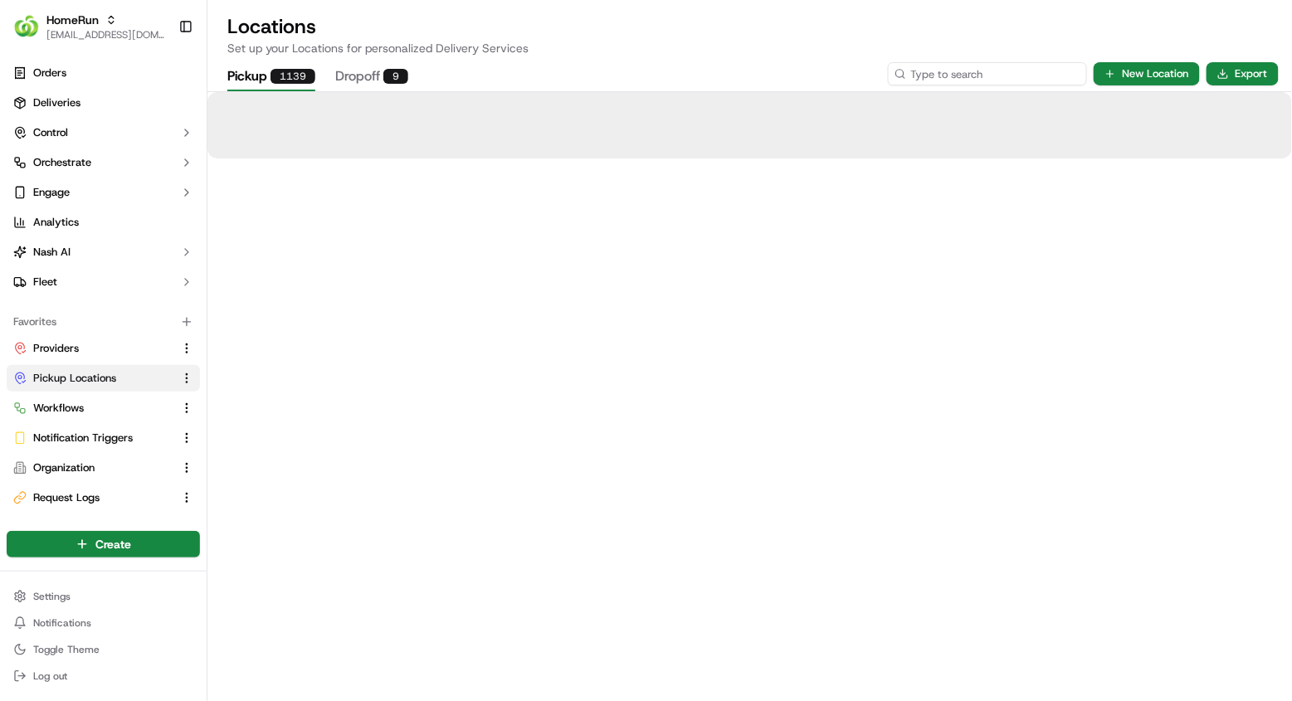
click at [966, 73] on input at bounding box center [987, 73] width 199 height 23
paste input "1086"
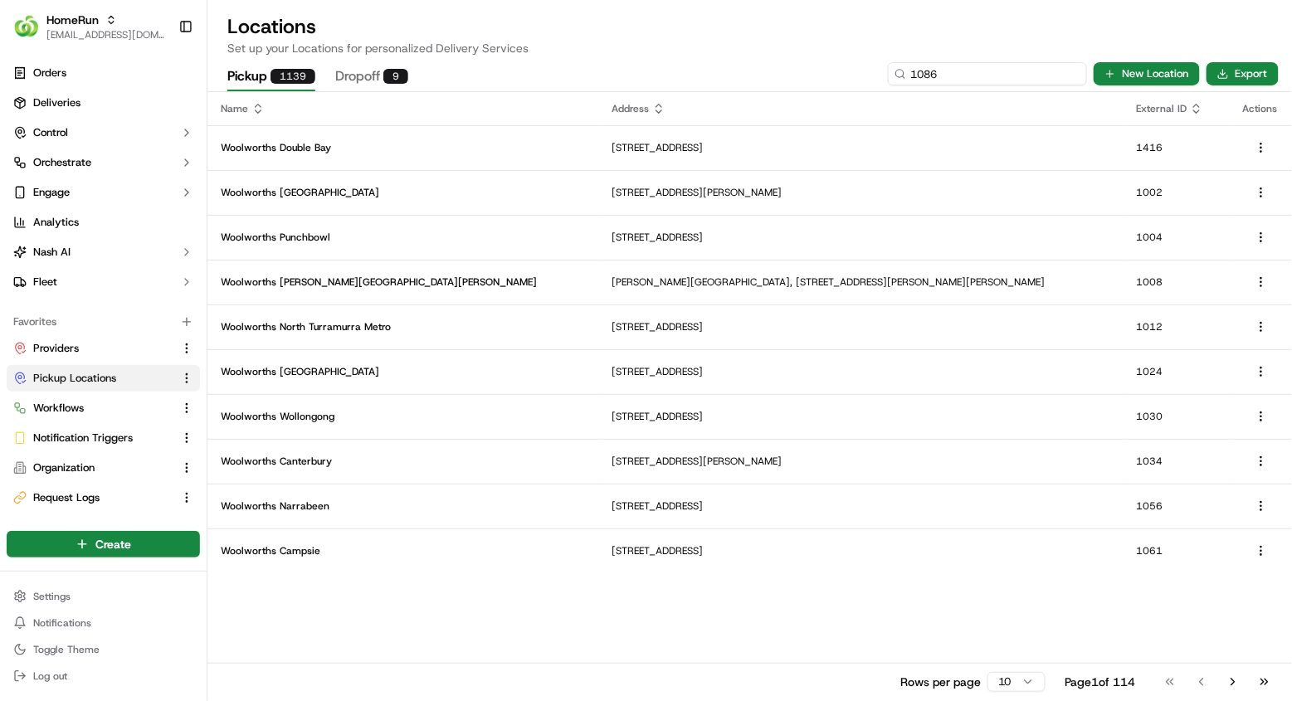
type input "1086"
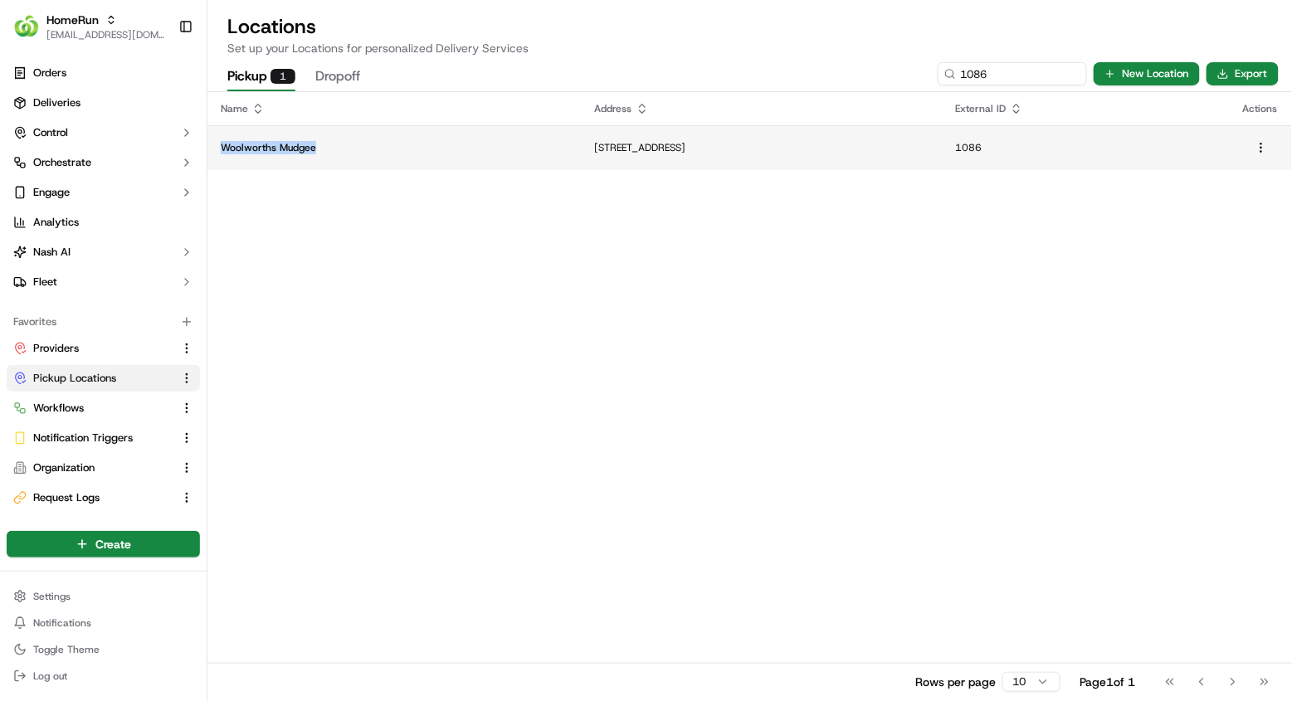
copy p "Woolworths Mudgee"
drag, startPoint x: 318, startPoint y: 153, endPoint x: 222, endPoint y: 148, distance: 96.3
click at [222, 148] on p "Woolworths Mudgee" at bounding box center [395, 147] width 348 height 13
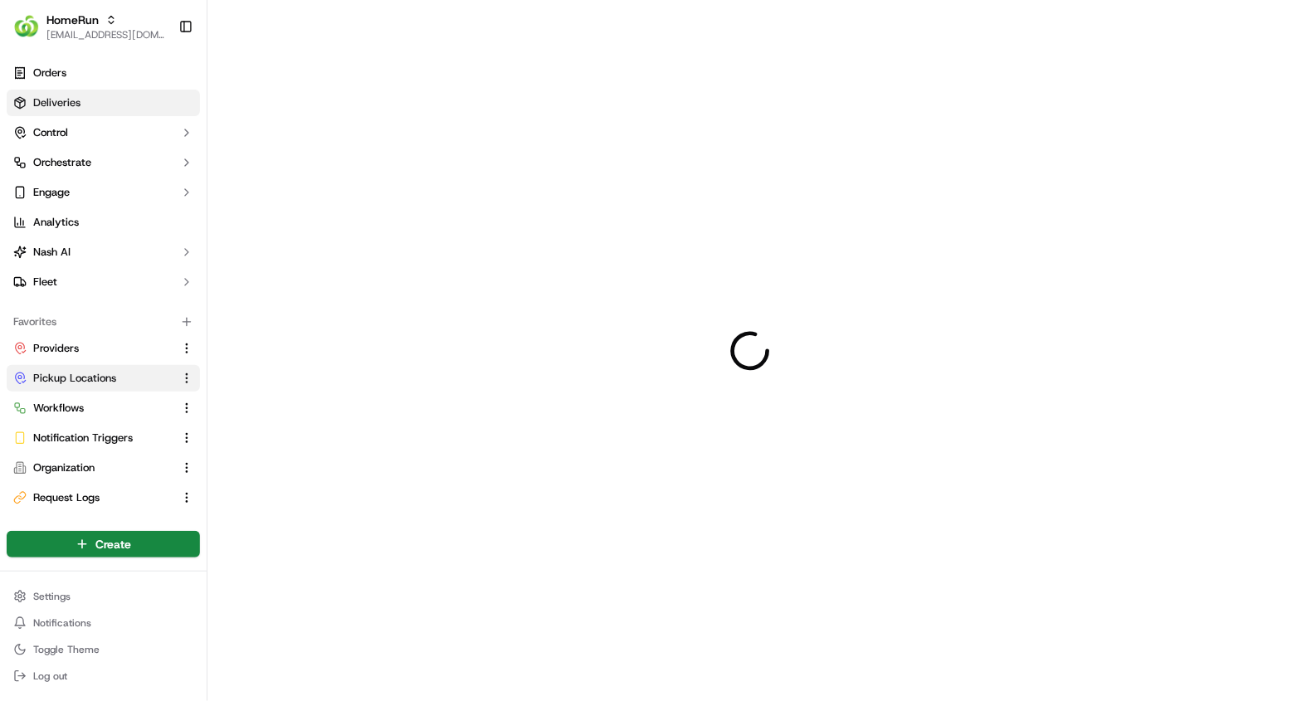
click at [117, 107] on link "Deliveries" at bounding box center [103, 103] width 193 height 27
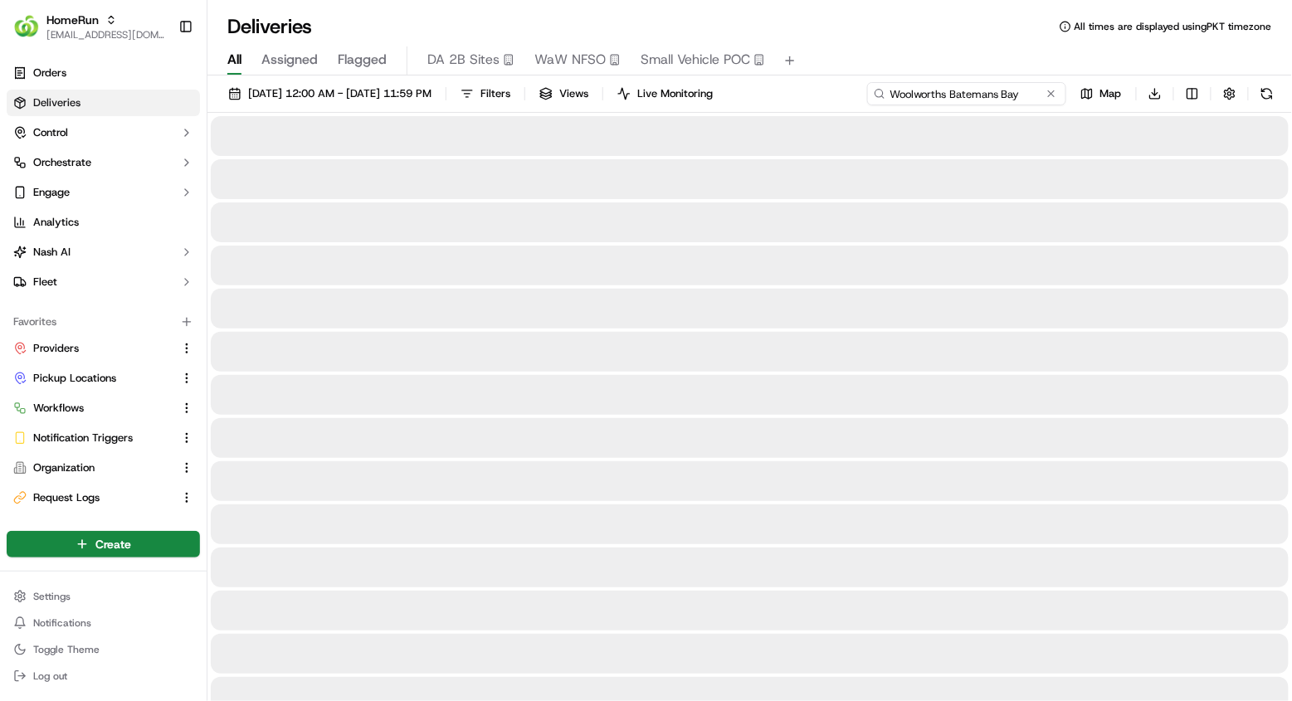
click at [972, 89] on input "Woolworths Batemans Bay" at bounding box center [966, 93] width 199 height 23
paste input "Mudgee"
type input "Woolworths Mudgee"
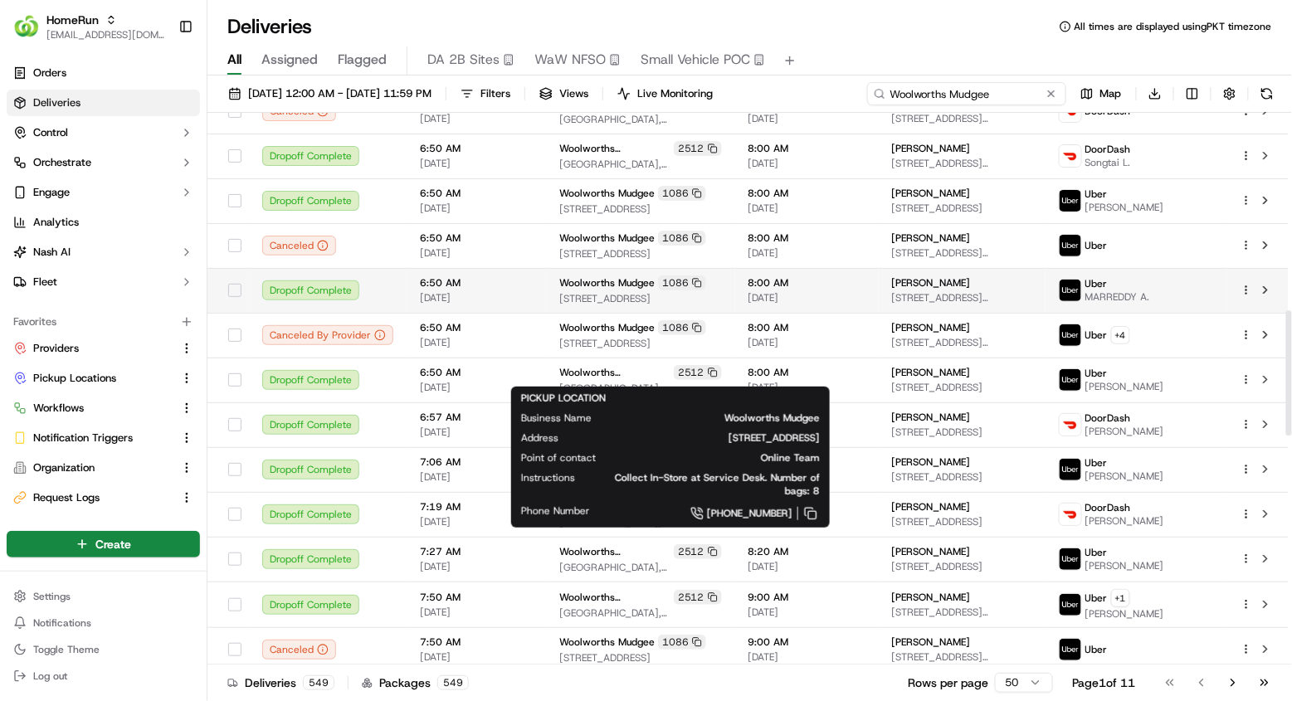
scroll to position [876, 0]
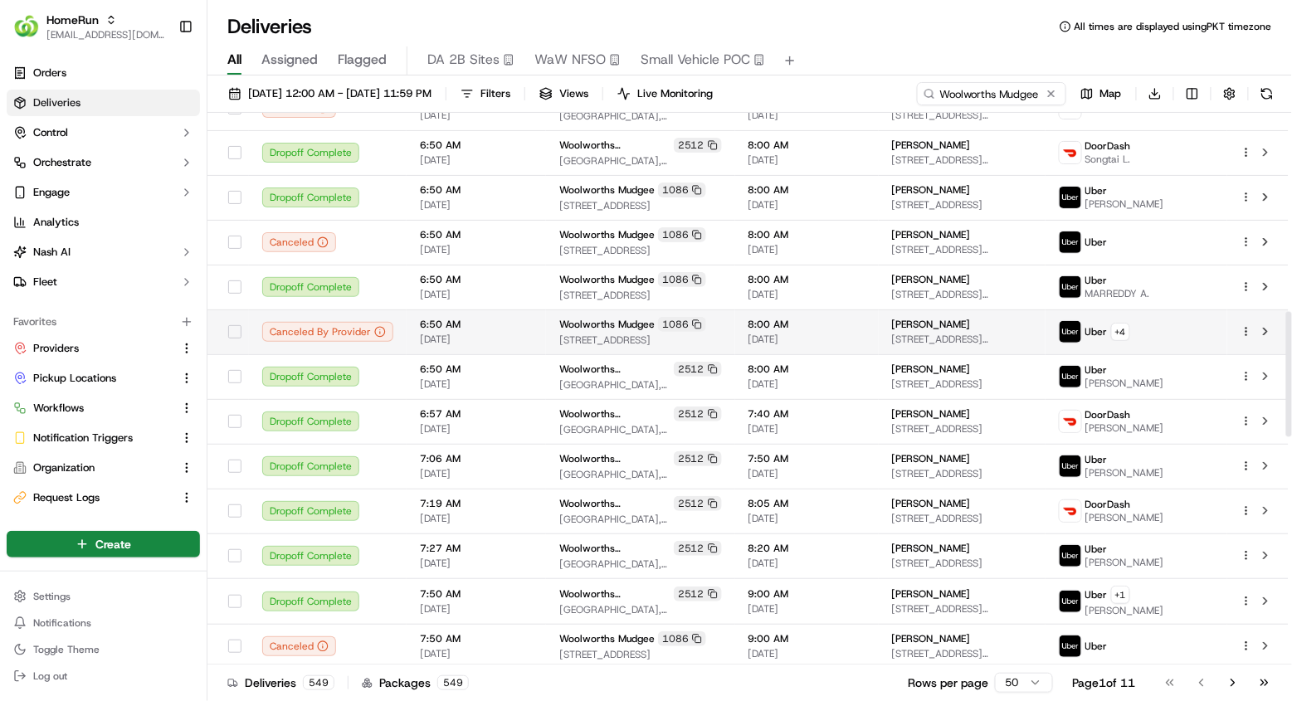
click at [722, 347] on span "[STREET_ADDRESS]" at bounding box center [640, 339] width 163 height 13
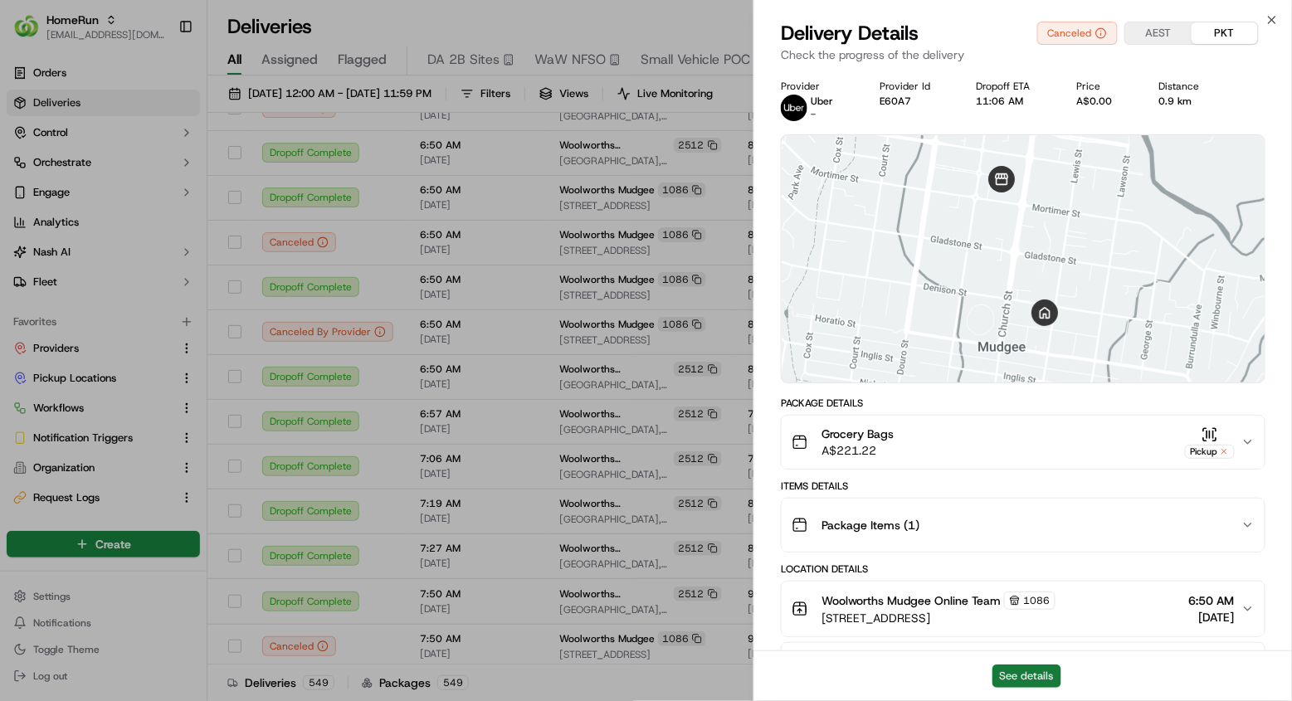
click at [1033, 683] on button "See details" at bounding box center [1026, 676] width 69 height 23
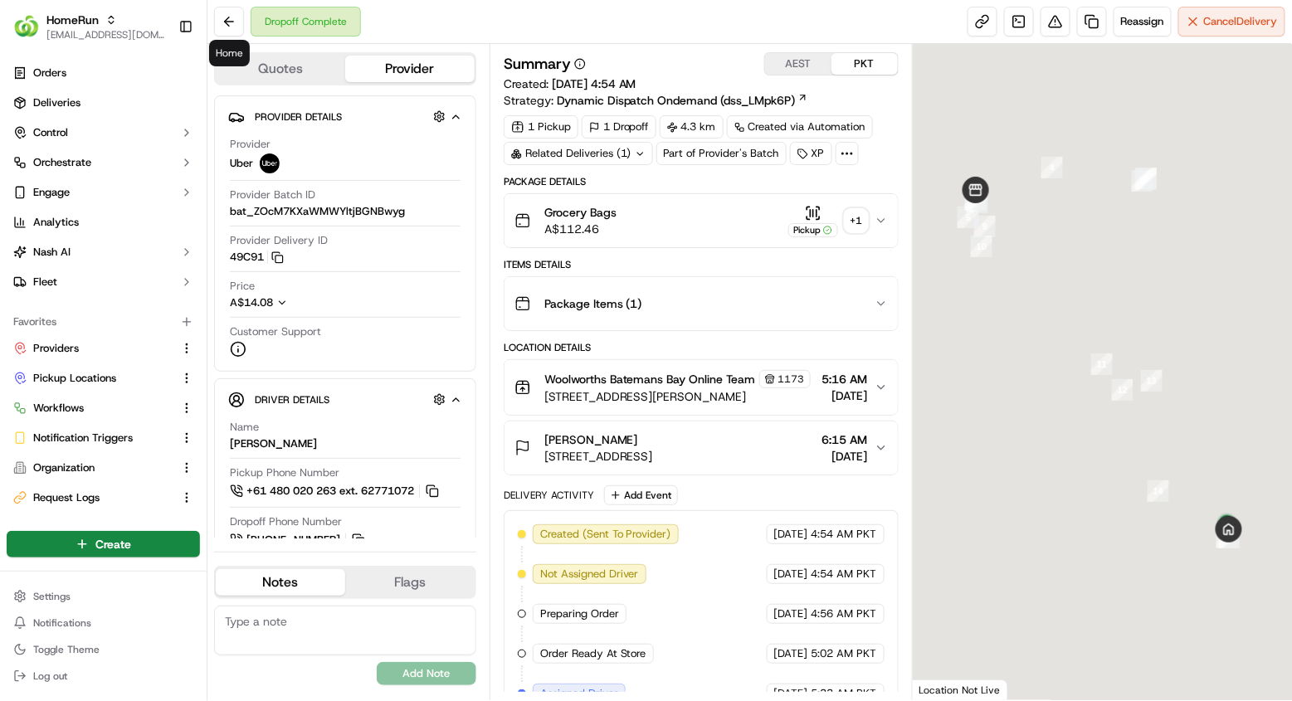
click at [253, 64] on button "Quotes" at bounding box center [280, 69] width 129 height 27
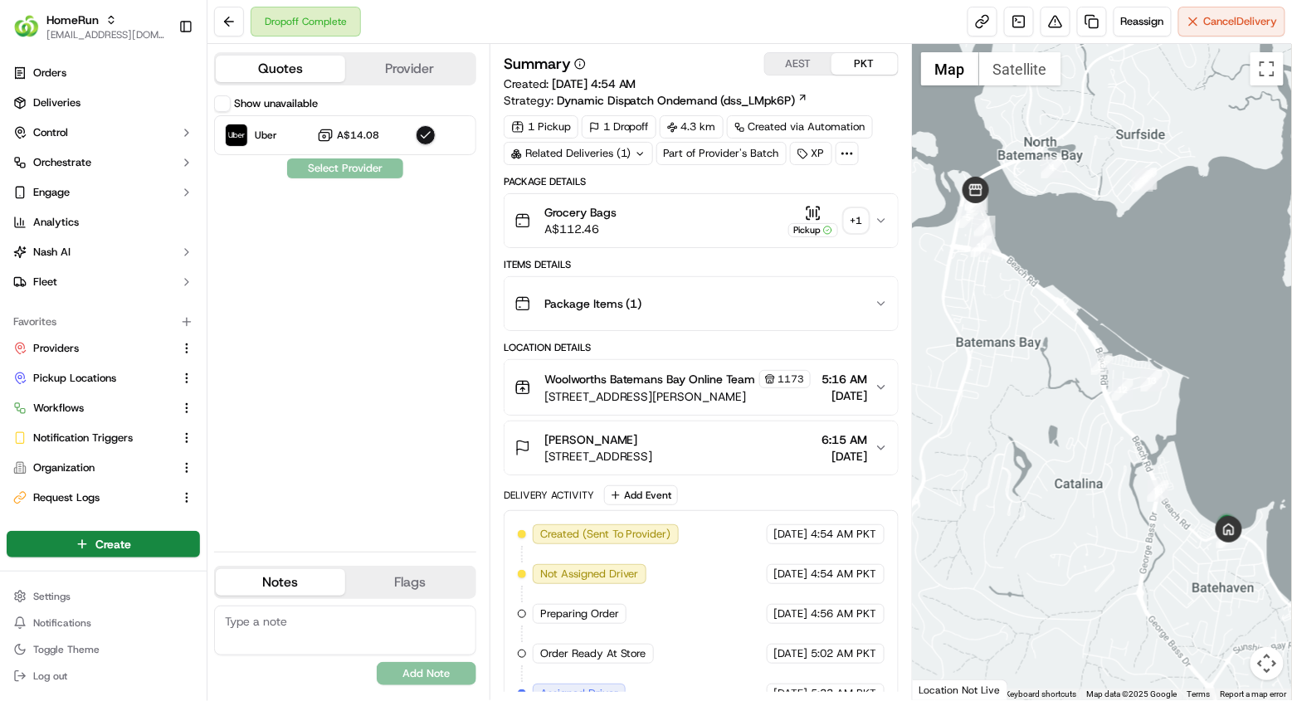
click at [220, 107] on button "Show unavailable" at bounding box center [222, 103] width 17 height 17
click at [218, 110] on button "Show unavailable" at bounding box center [222, 103] width 17 height 17
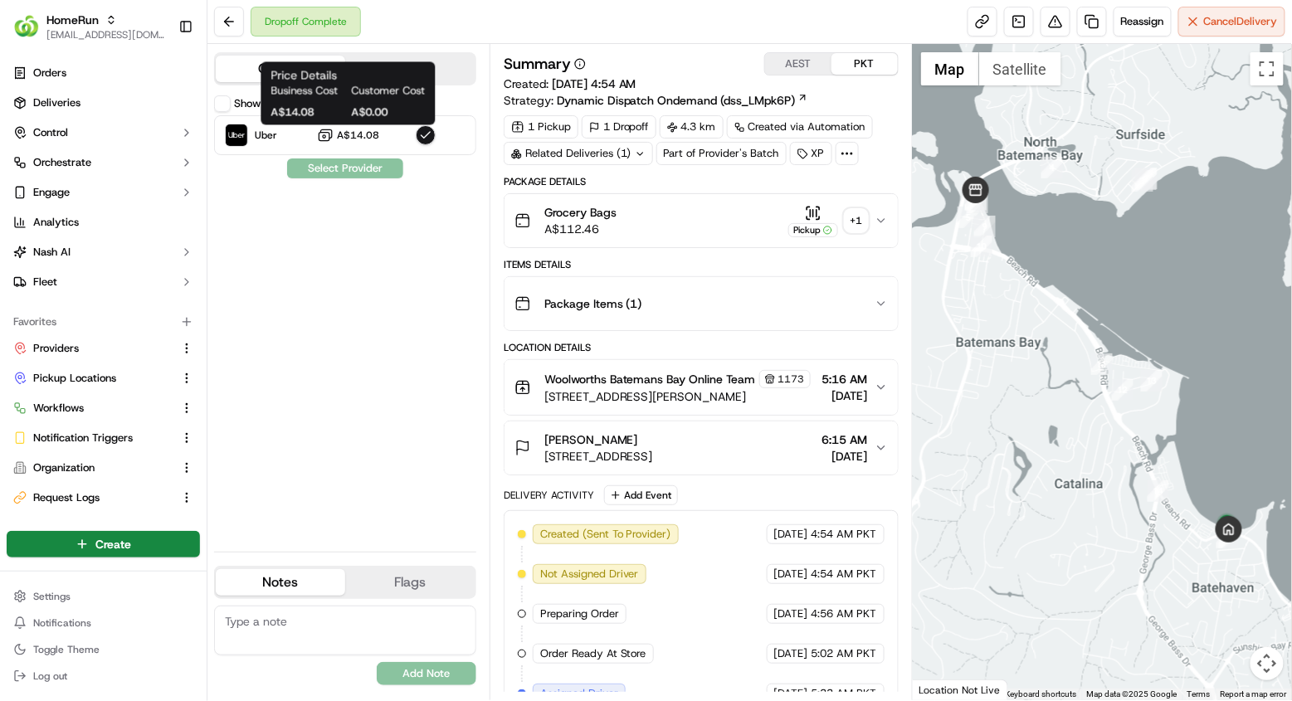
click at [434, 76] on div "Price Details Business Cost Customer Cost A$14.08 A$0.00 Price Details Business…" at bounding box center [348, 93] width 174 height 63
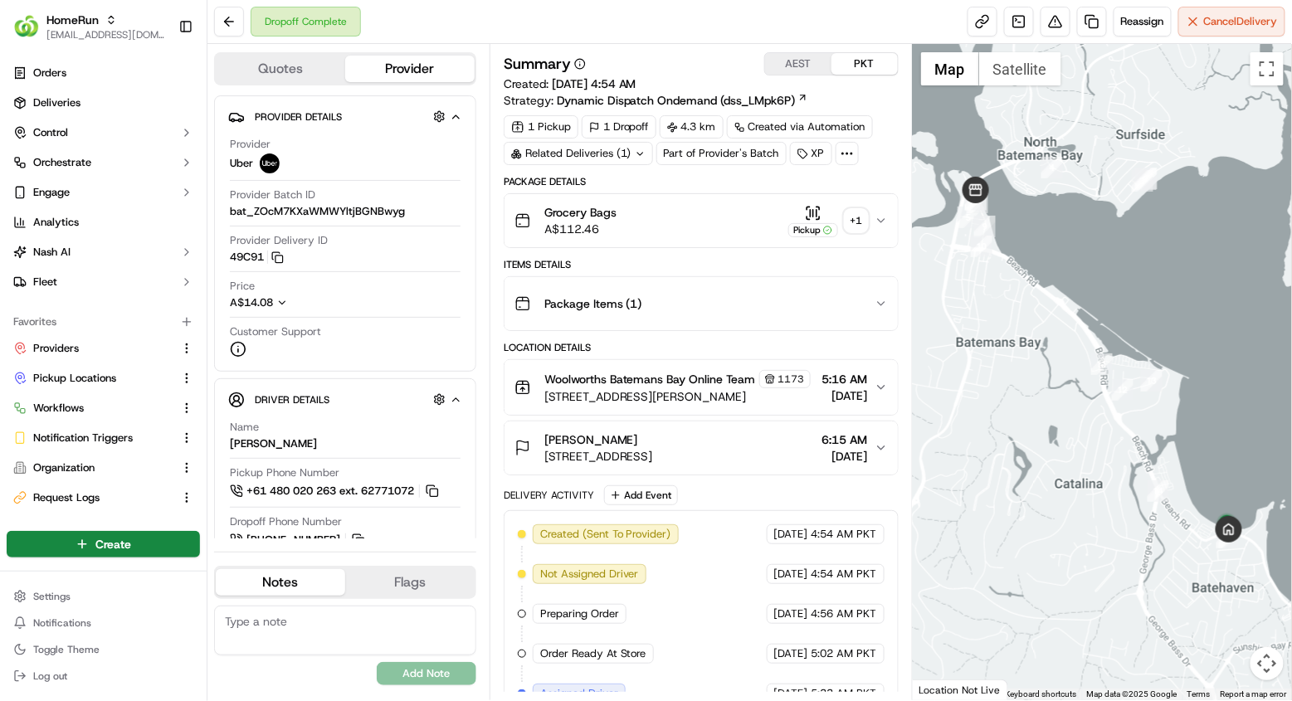
click at [458, 69] on button "Provider" at bounding box center [409, 69] width 129 height 27
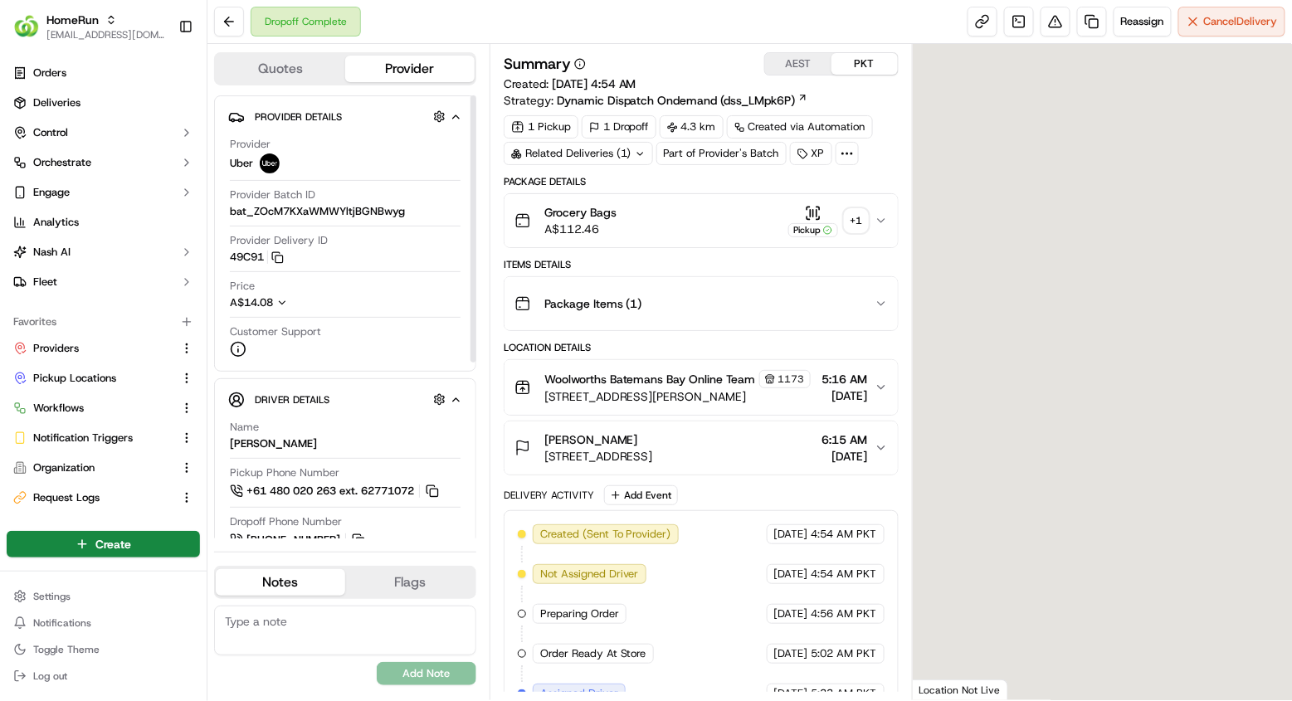
click at [278, 70] on button "Quotes" at bounding box center [280, 69] width 129 height 27
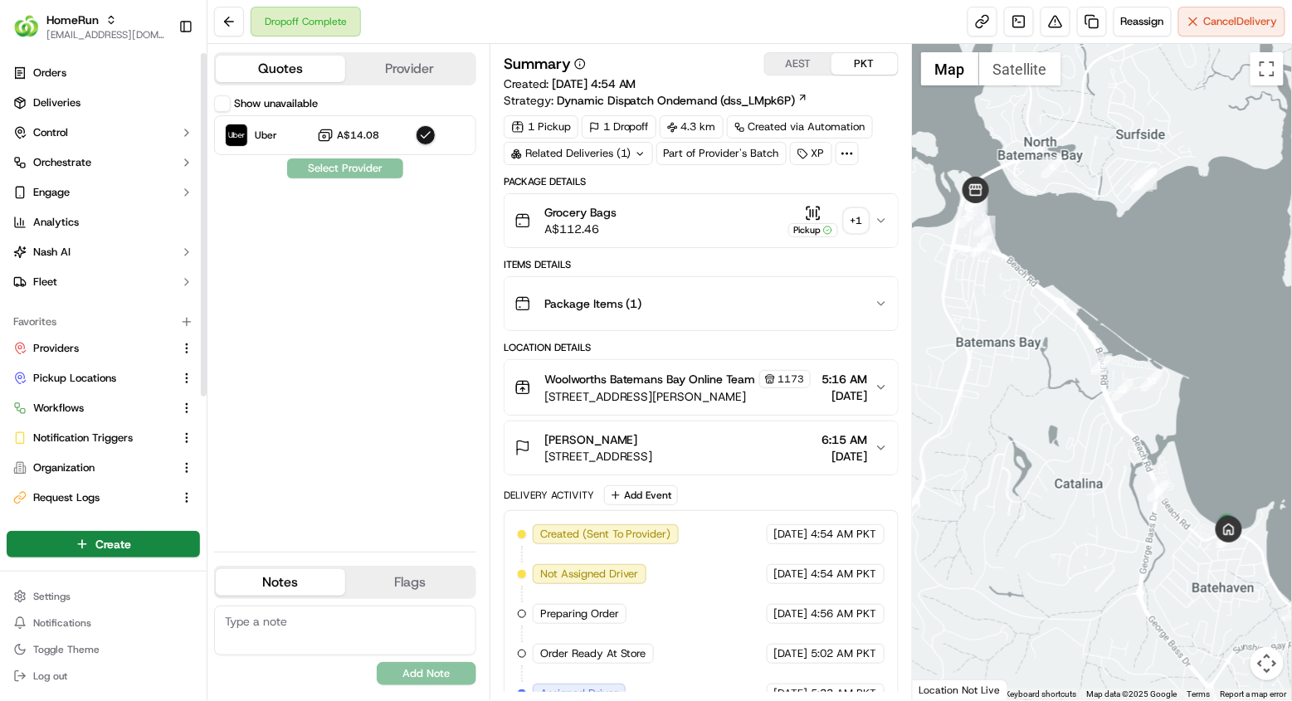
click at [215, 104] on button "Show unavailable" at bounding box center [222, 103] width 17 height 17
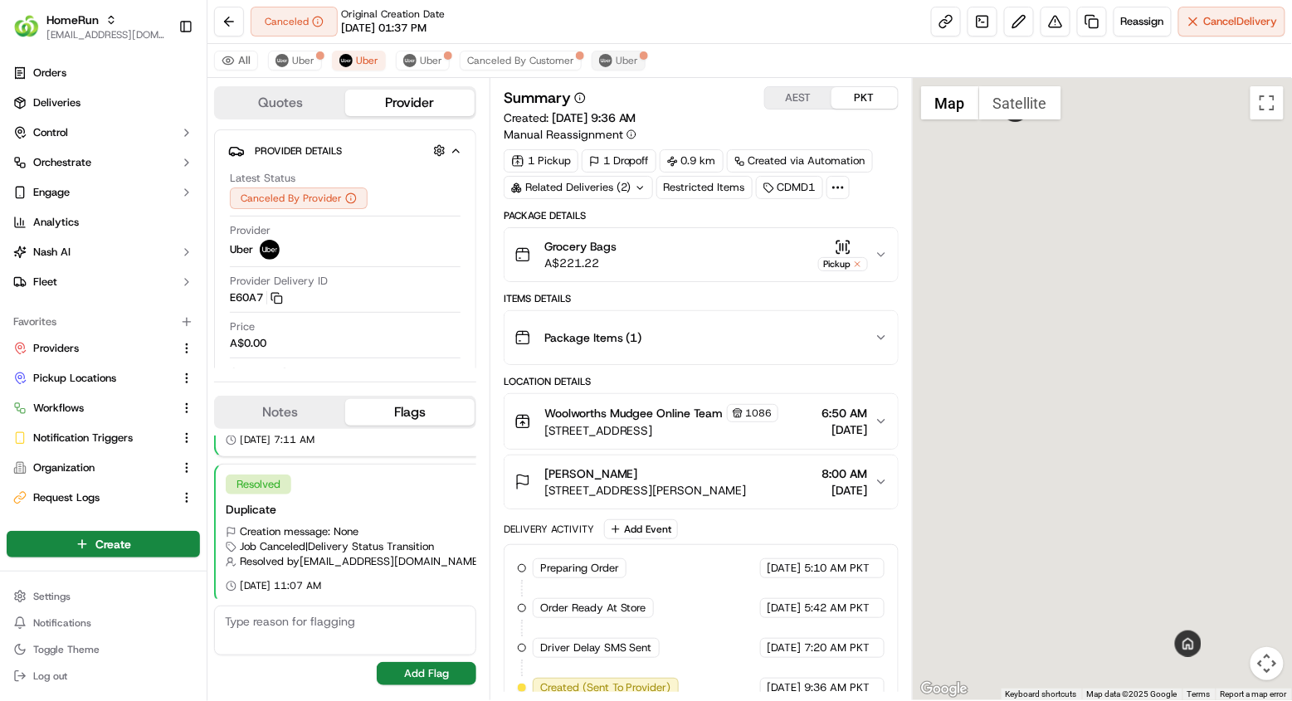
click at [621, 51] on button "Uber" at bounding box center [618, 61] width 54 height 20
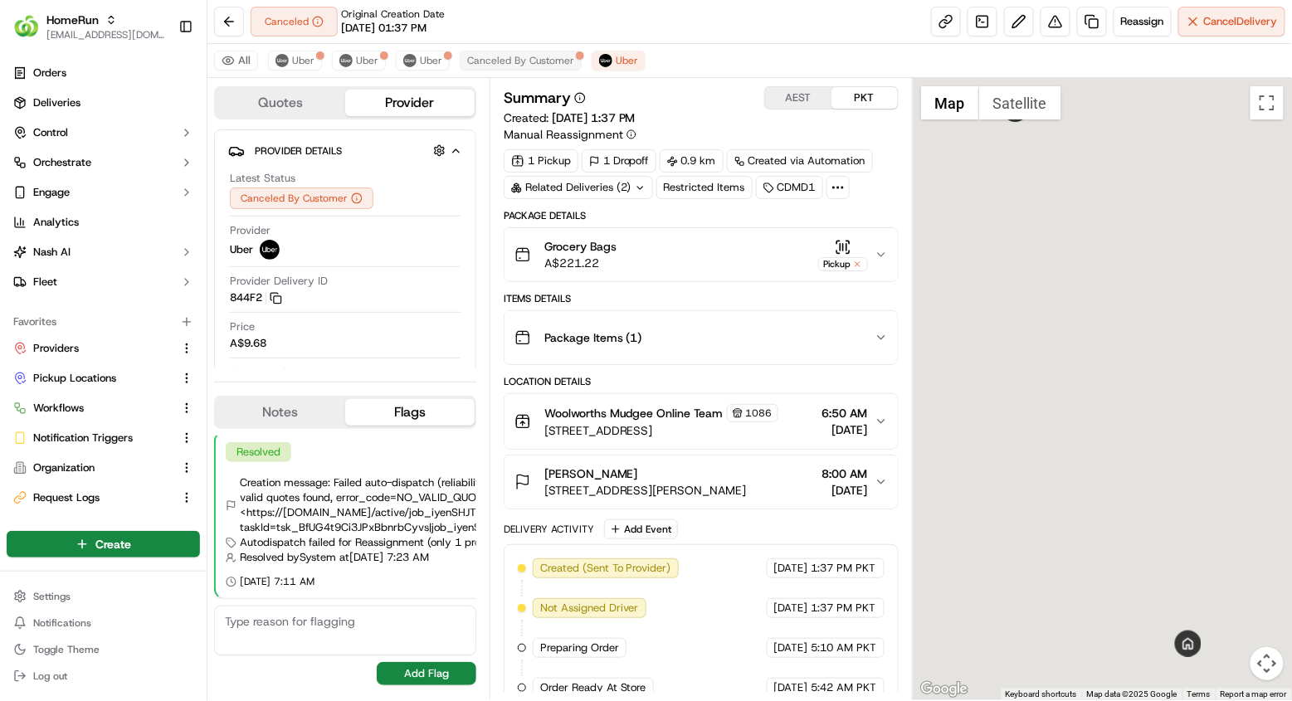
scroll to position [2, 0]
click at [571, 58] on button "Canceled By Customer" at bounding box center [521, 61] width 122 height 20
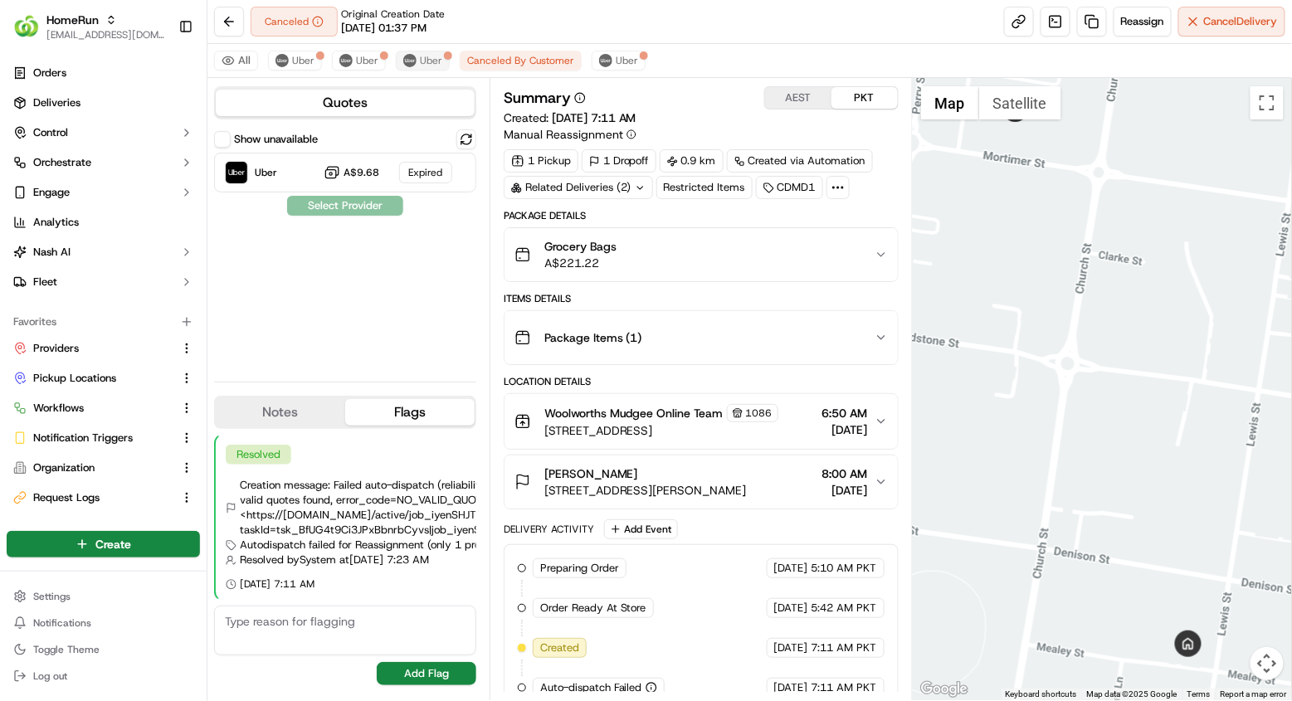
click at [430, 66] on button "Uber" at bounding box center [423, 61] width 54 height 20
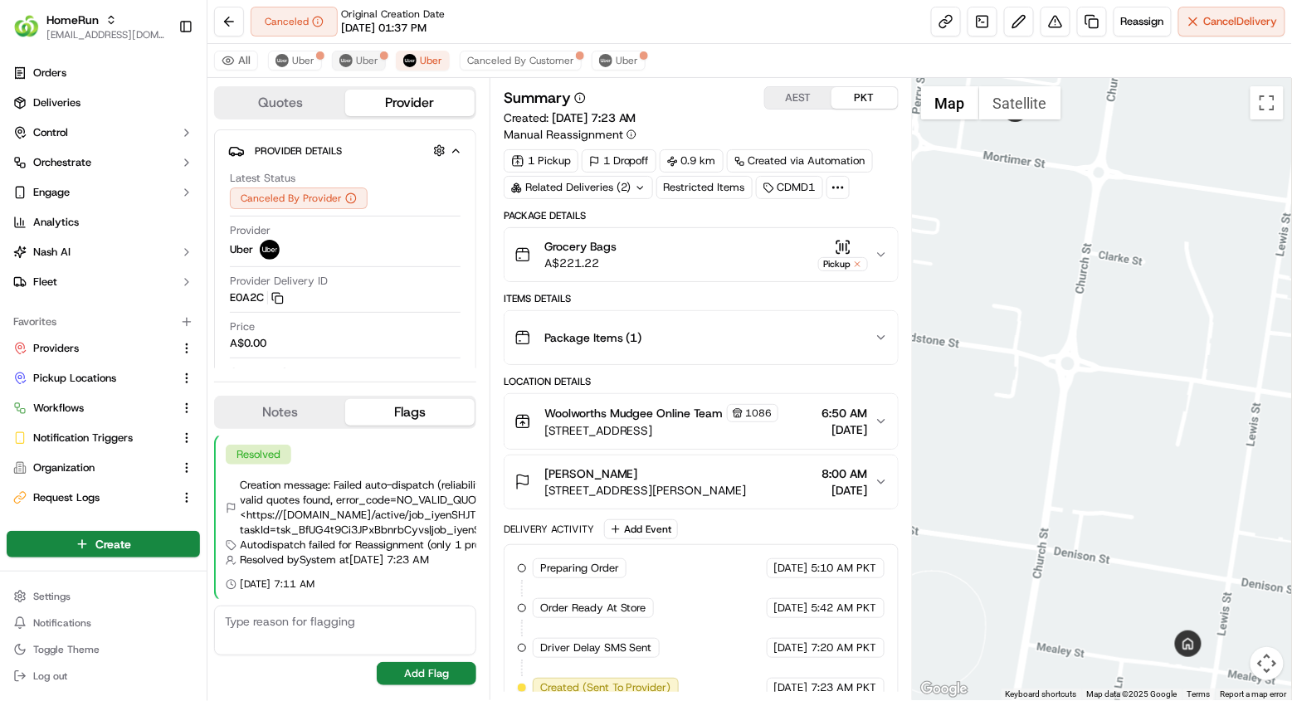
click at [363, 56] on span "Uber" at bounding box center [367, 60] width 22 height 13
click at [302, 65] on span "Uber" at bounding box center [303, 60] width 22 height 13
click at [294, 107] on button "Quotes" at bounding box center [280, 103] width 129 height 27
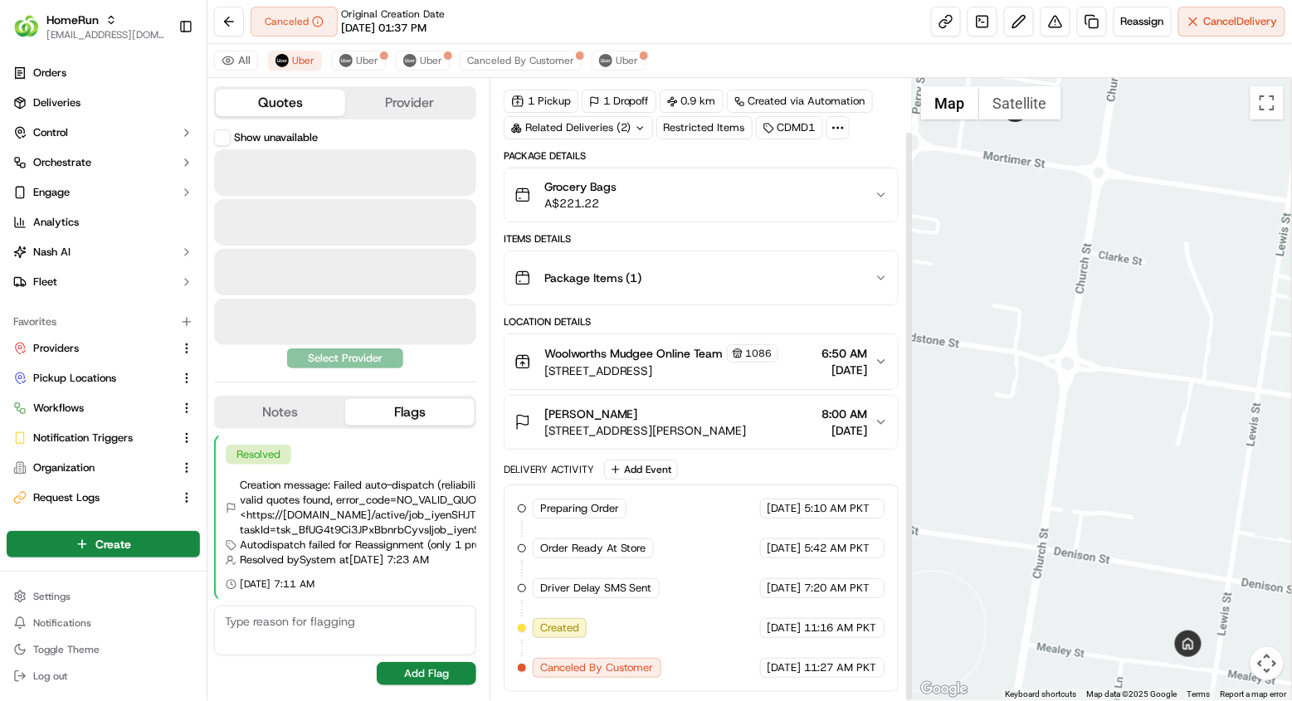
scroll to position [58, 0]
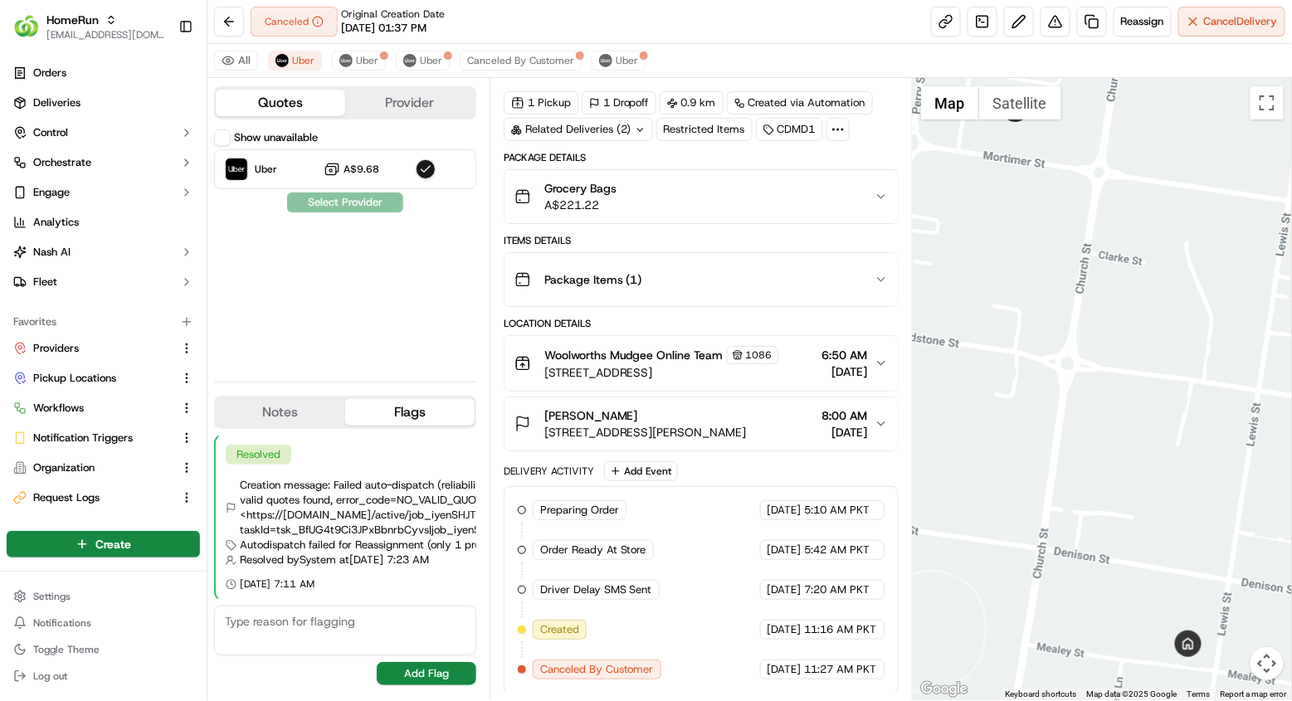
click at [220, 139] on button "Show unavailable" at bounding box center [222, 137] width 17 height 17
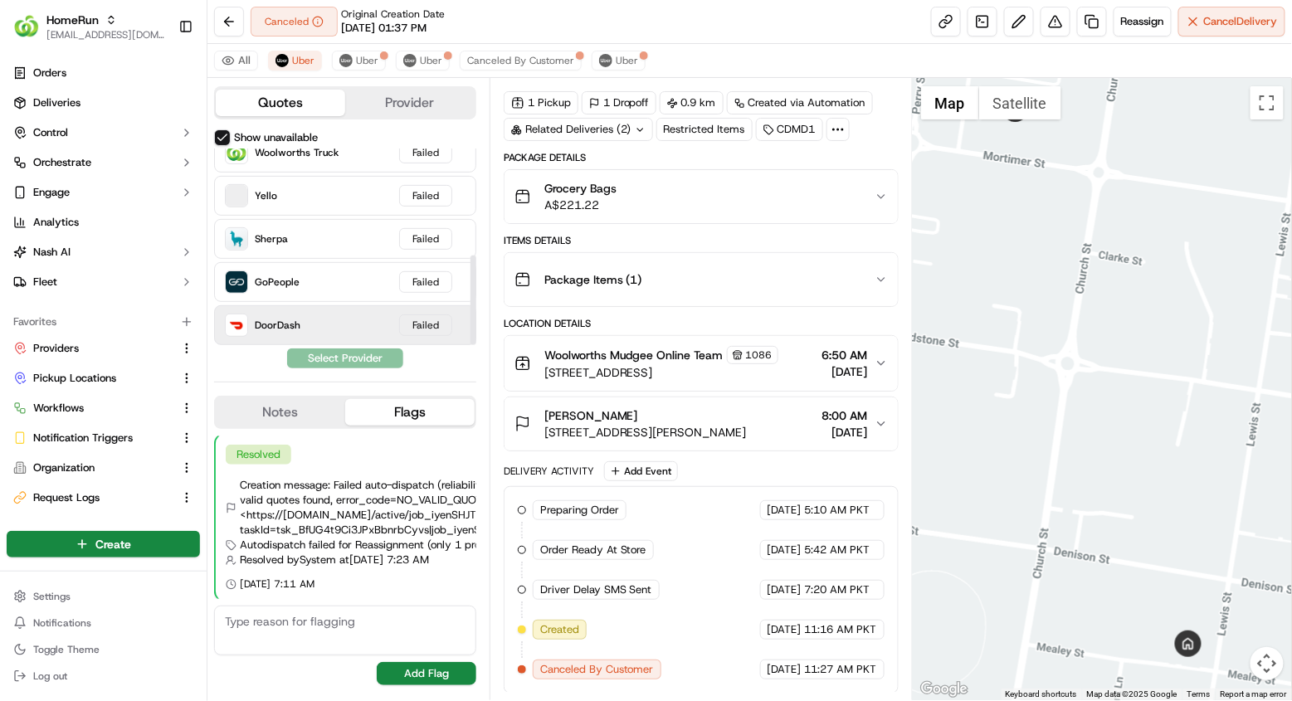
scroll to position [231, 0]
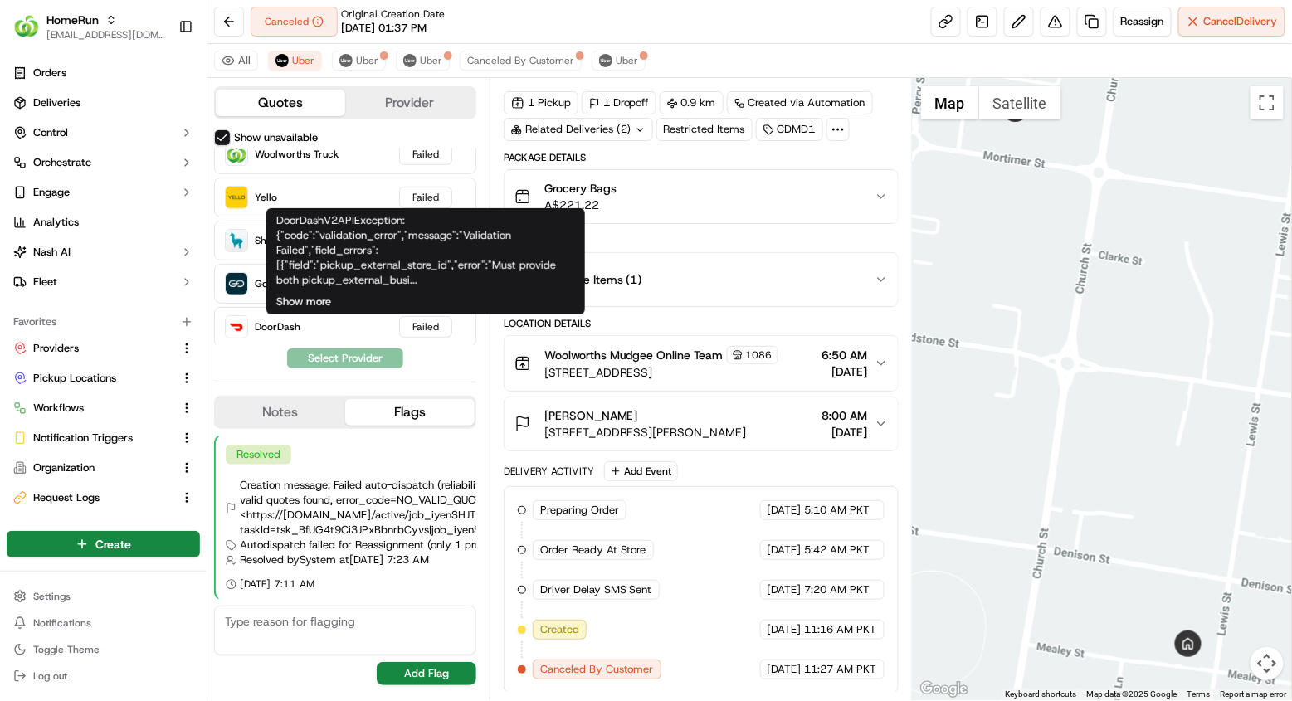
click at [317, 297] on button "Show more" at bounding box center [303, 302] width 55 height 15
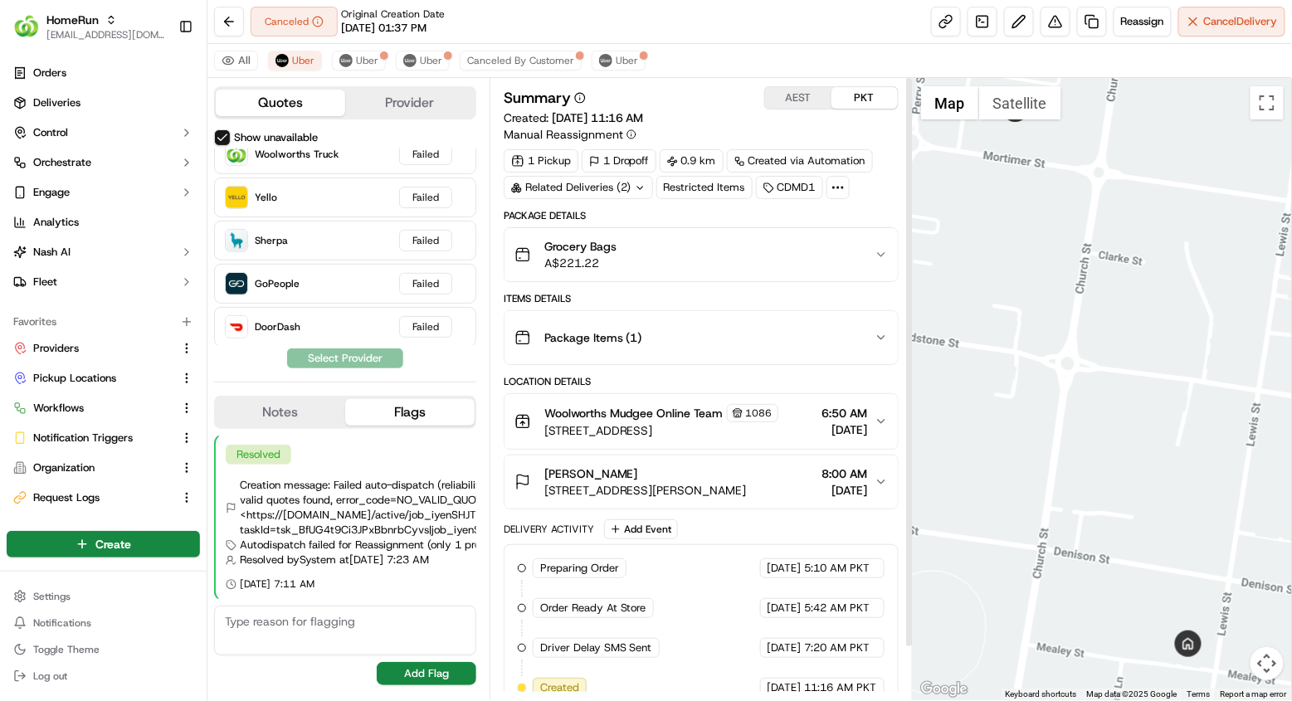
scroll to position [0, 0]
click at [630, 47] on div "All Uber Uber Uber Canceled By Customer Uber" at bounding box center [749, 61] width 1084 height 34
click at [630, 51] on button "Uber" at bounding box center [618, 61] width 54 height 20
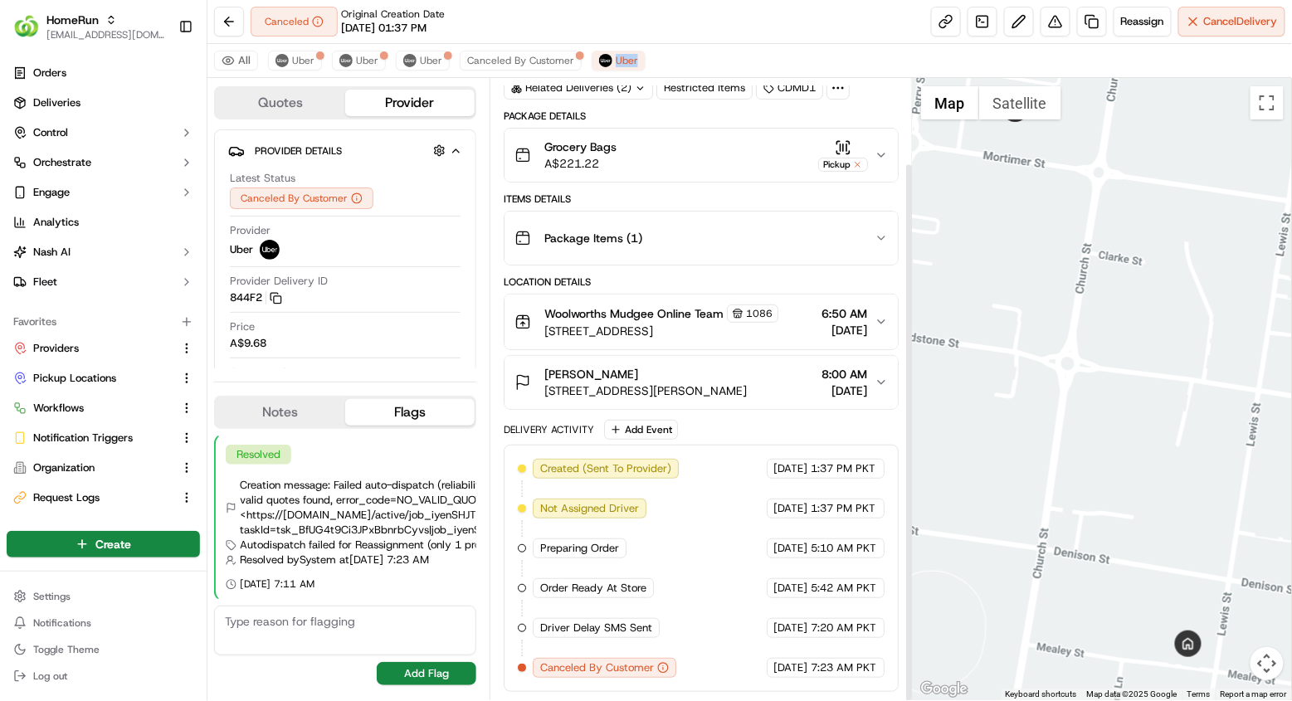
scroll to position [98, 0]
click at [557, 51] on button "Canceled By Customer" at bounding box center [521, 61] width 122 height 20
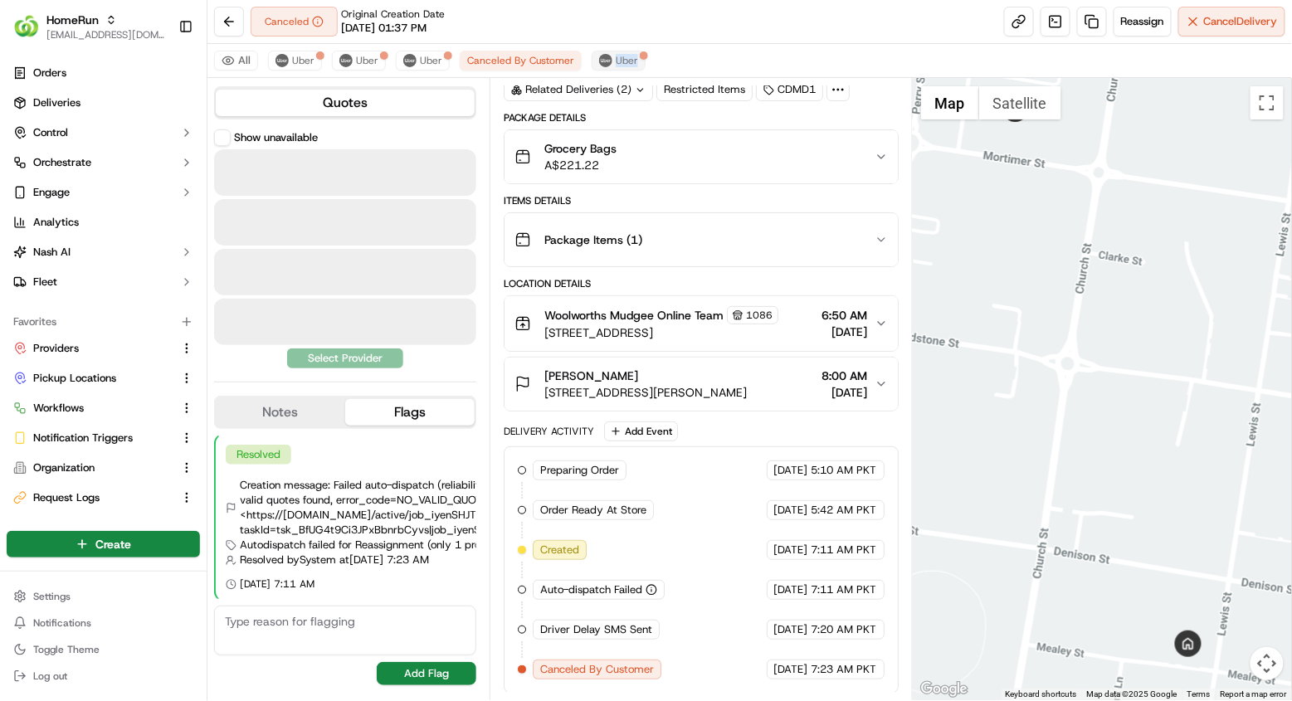
click at [604, 56] on img at bounding box center [605, 60] width 13 height 13
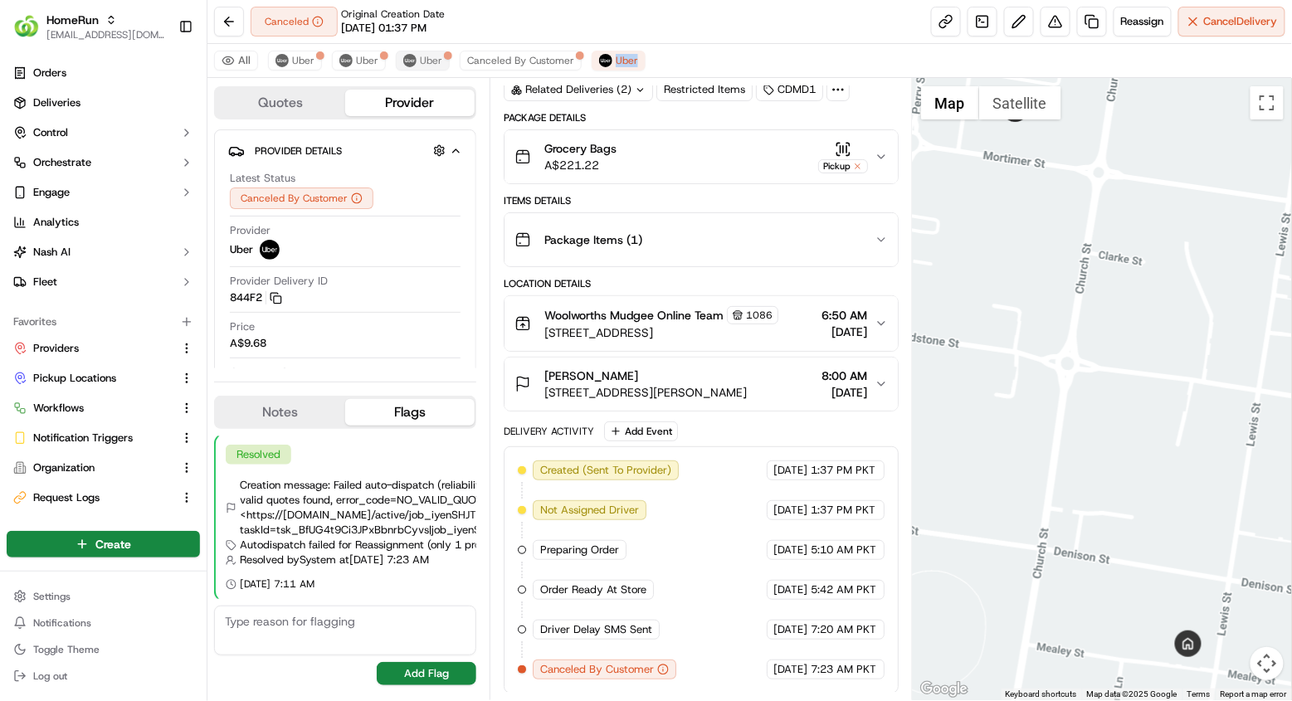
click at [428, 54] on span "Uber" at bounding box center [431, 60] width 22 height 13
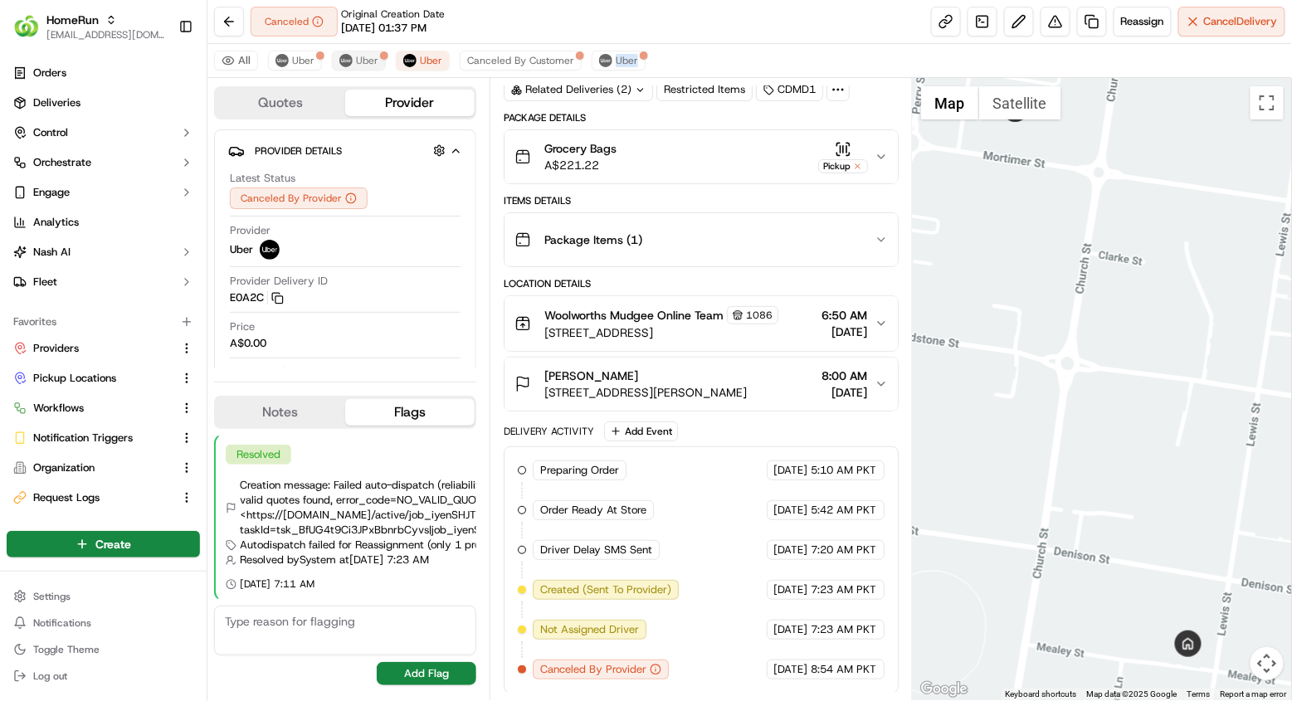
click at [357, 58] on span "Uber" at bounding box center [367, 60] width 22 height 13
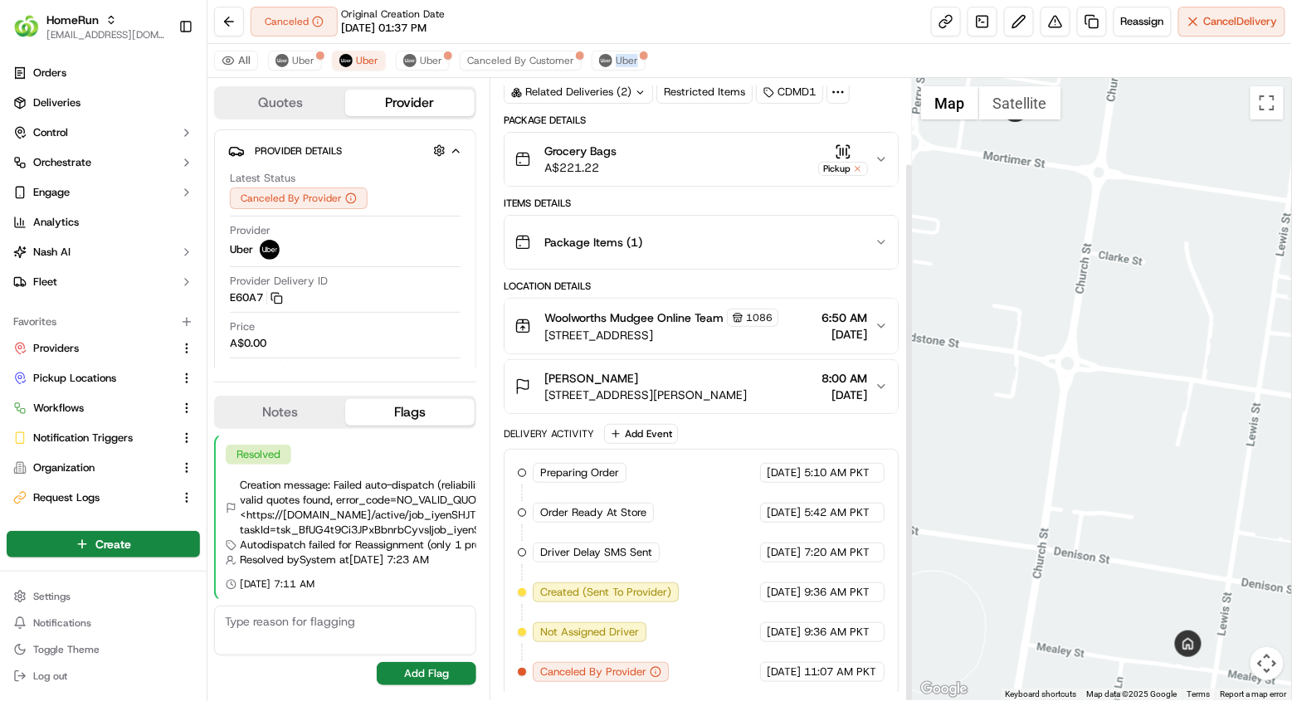
scroll to position [79, 0]
